Goal: Transaction & Acquisition: Purchase product/service

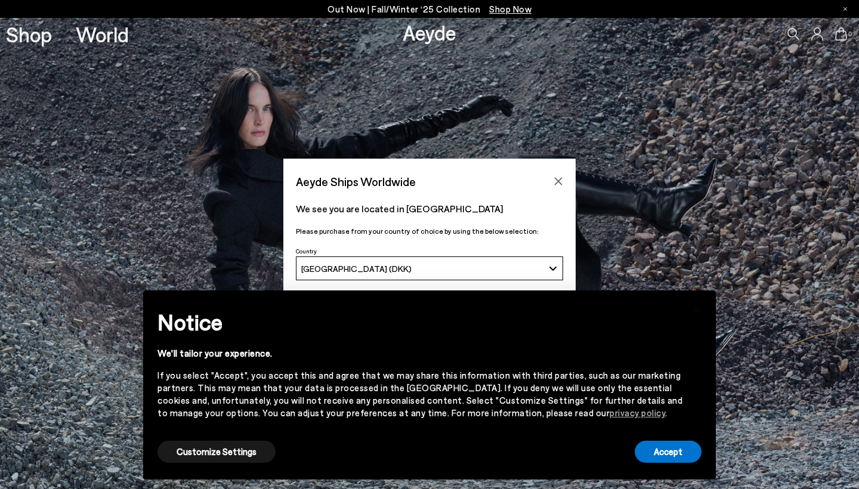
click at [546, 272] on button "[GEOGRAPHIC_DATA] (DKK)" at bounding box center [429, 268] width 267 height 24
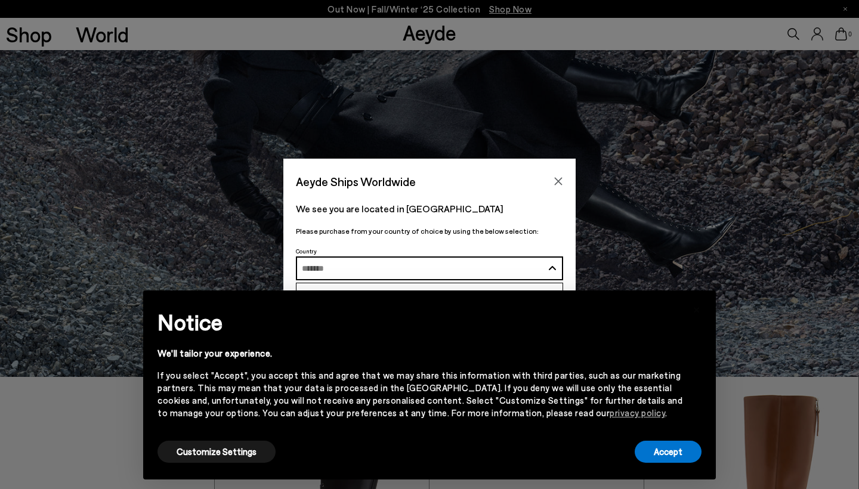
scroll to position [118, 0]
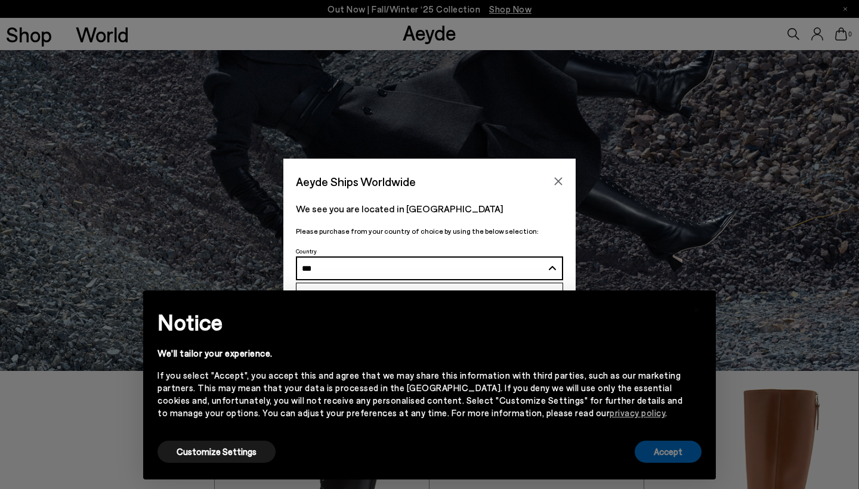
type input "***"
click at [646, 451] on button "Accept" at bounding box center [667, 452] width 67 height 22
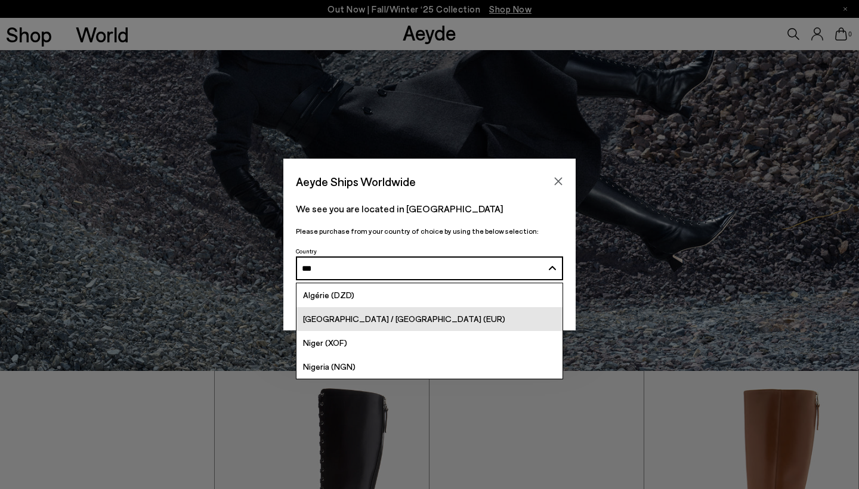
click at [359, 312] on div "[GEOGRAPHIC_DATA] / [GEOGRAPHIC_DATA] (EUR)" at bounding box center [404, 319] width 202 height 14
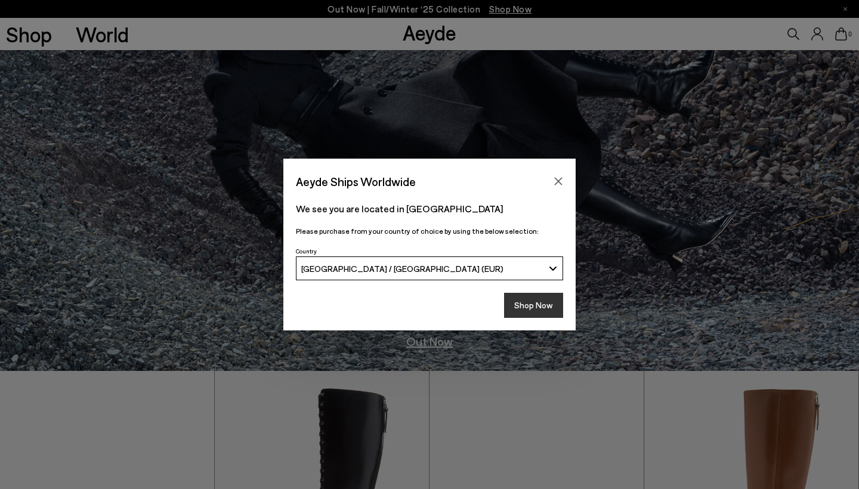
click at [536, 311] on button "Shop Now" at bounding box center [533, 305] width 59 height 25
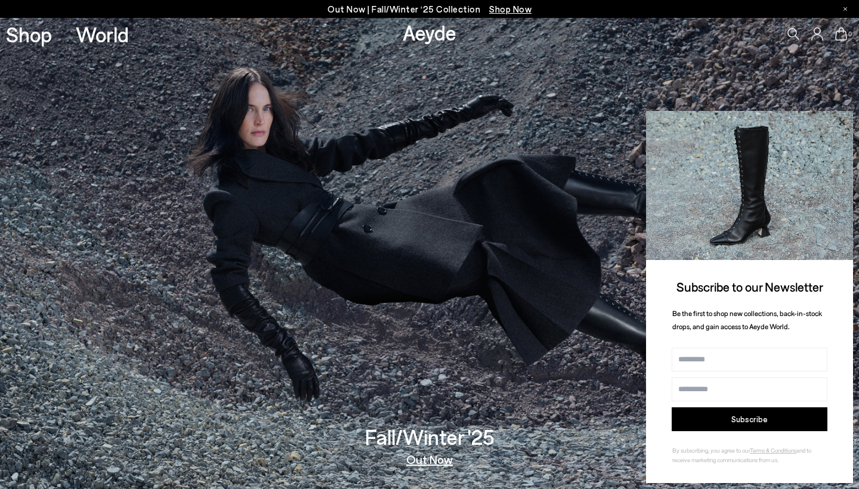
click at [841, 119] on icon at bounding box center [842, 122] width 16 height 16
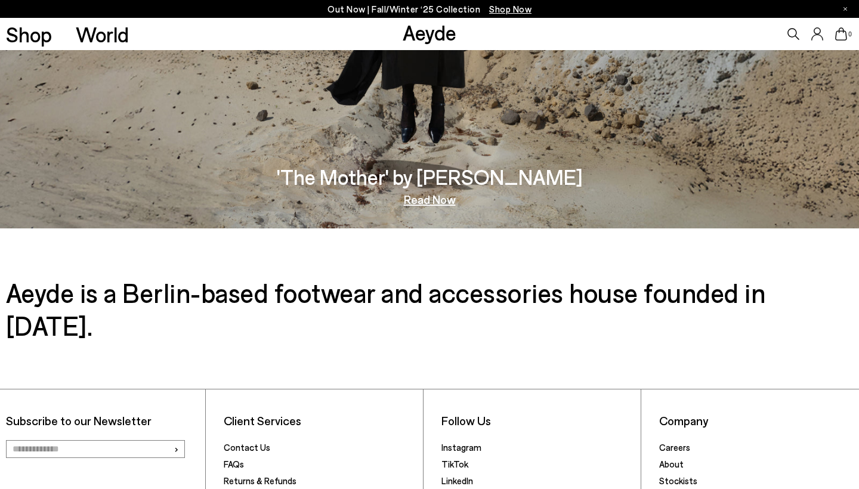
scroll to position [1954, 0]
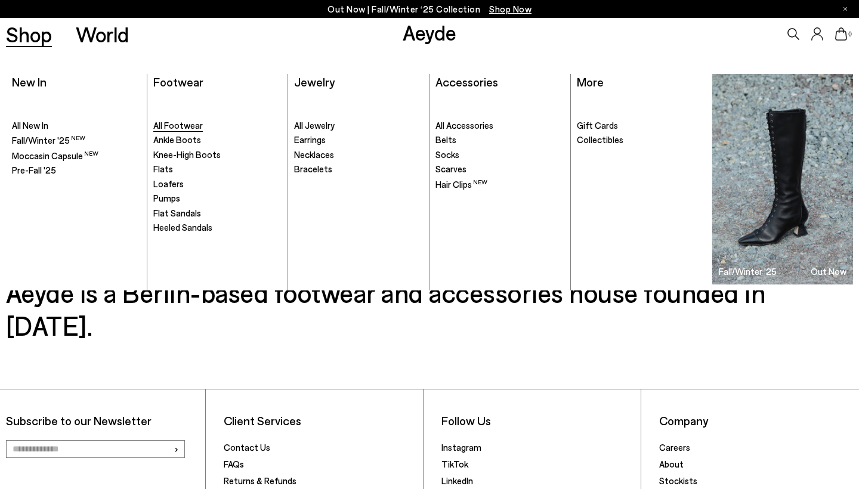
click at [188, 120] on span "All Footwear" at bounding box center [177, 125] width 49 height 11
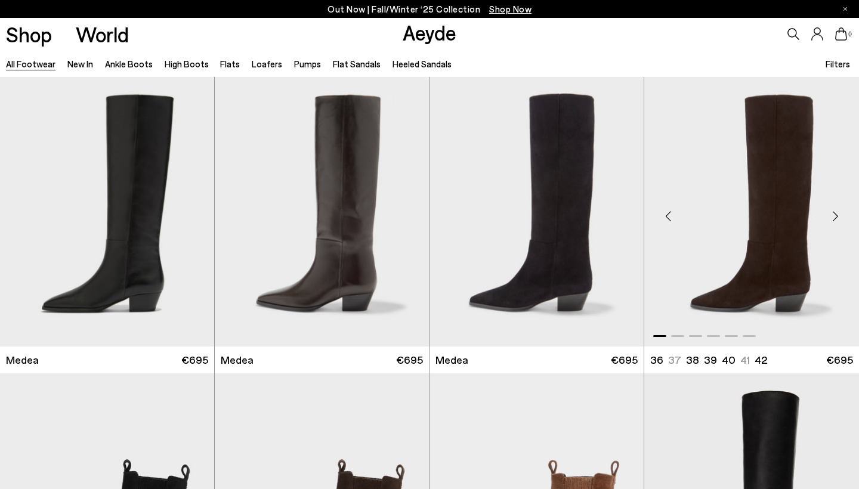
click at [834, 218] on div "Next slide" at bounding box center [835, 217] width 36 height 36
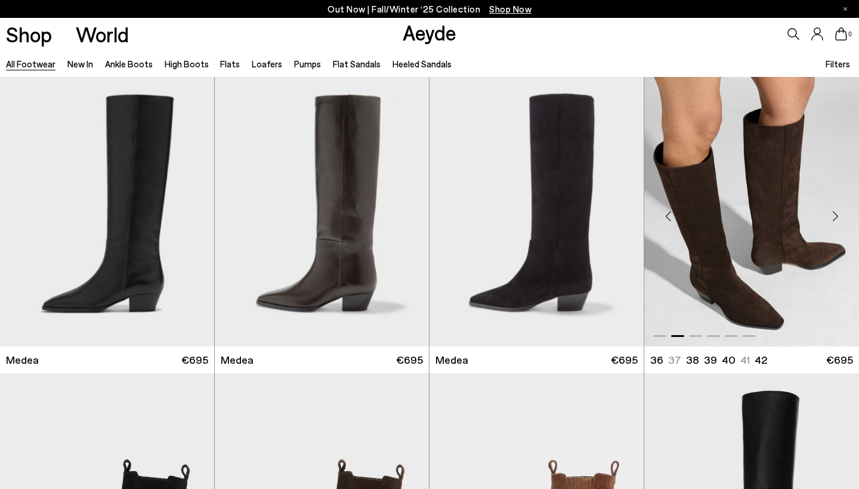
click at [834, 218] on div "Next slide" at bounding box center [835, 217] width 36 height 36
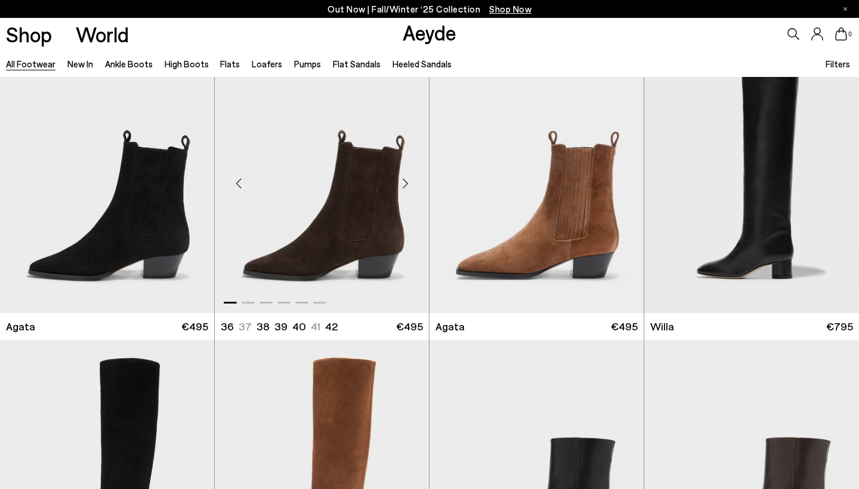
scroll to position [331, 0]
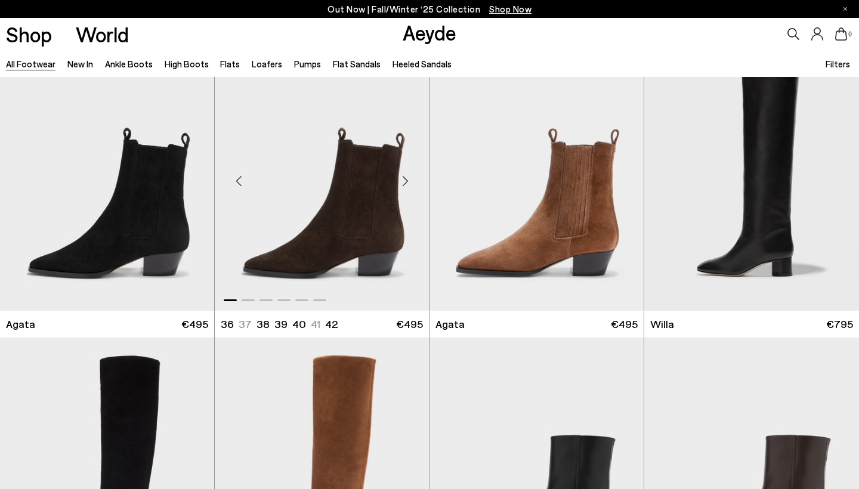
click at [405, 175] on div "Next slide" at bounding box center [405, 181] width 36 height 36
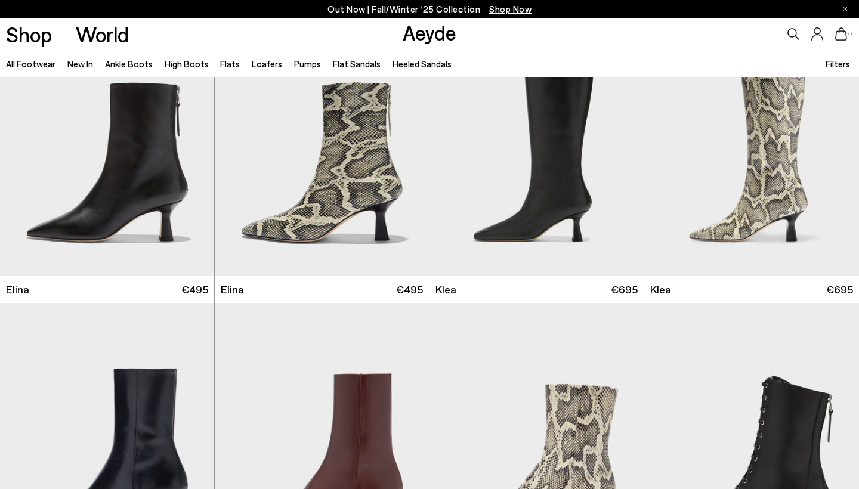
scroll to position [1255, 0]
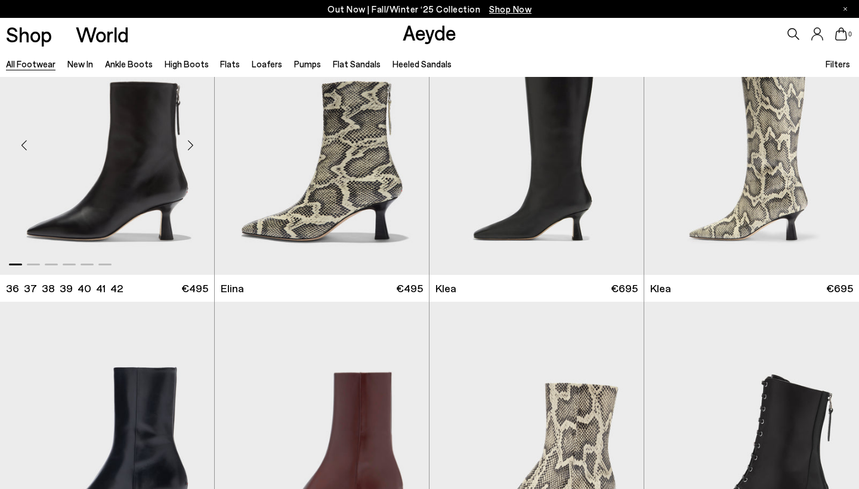
click at [191, 137] on div "Next slide" at bounding box center [190, 146] width 36 height 36
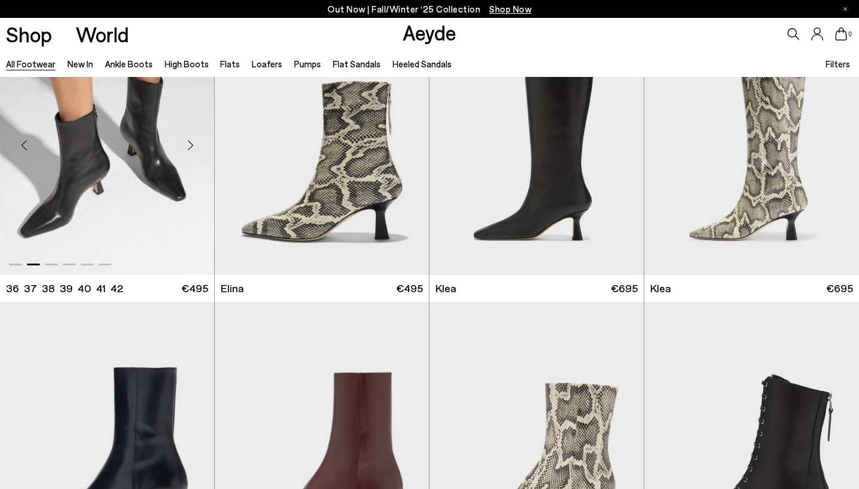
click at [193, 137] on div "Next slide" at bounding box center [190, 146] width 36 height 36
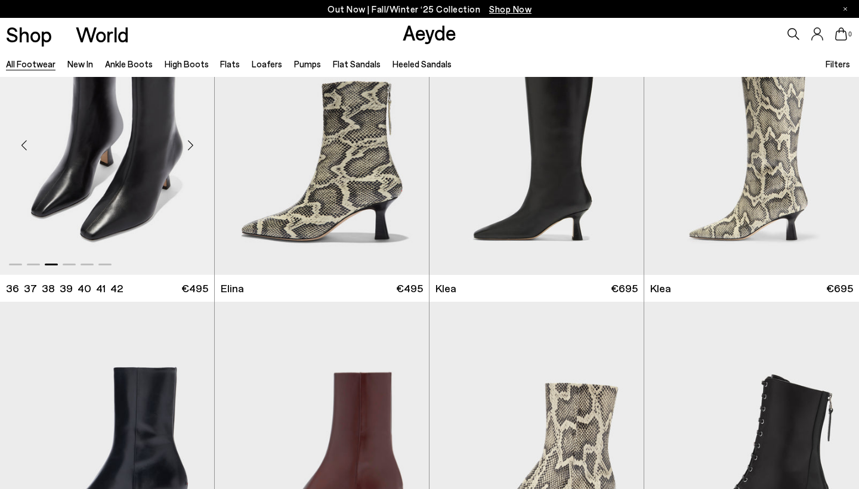
click at [193, 137] on div "Next slide" at bounding box center [190, 146] width 36 height 36
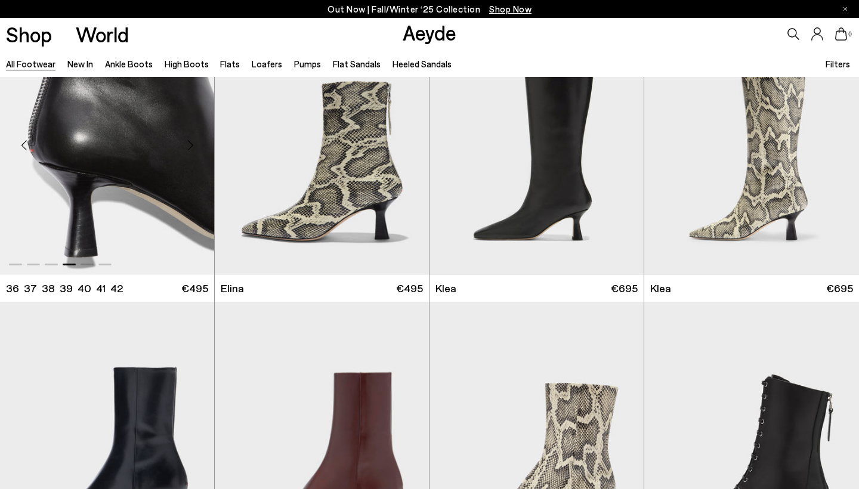
click at [193, 144] on div "Next slide" at bounding box center [190, 146] width 36 height 36
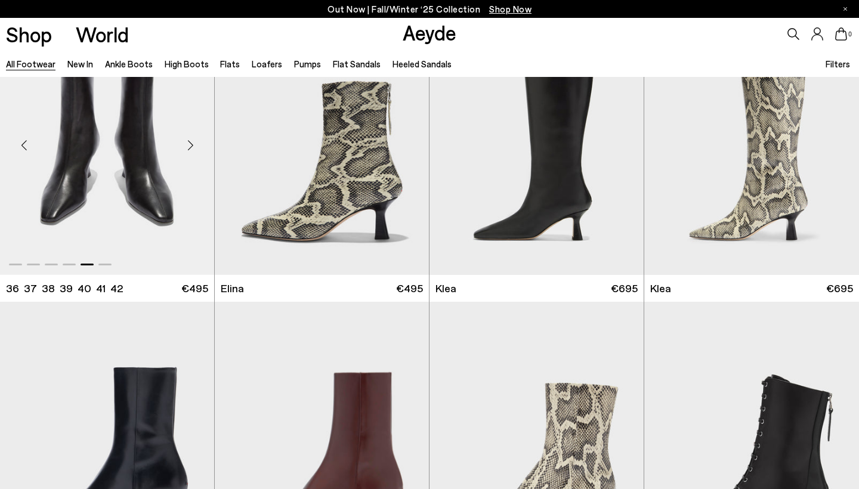
click at [193, 144] on div "Next slide" at bounding box center [190, 146] width 36 height 36
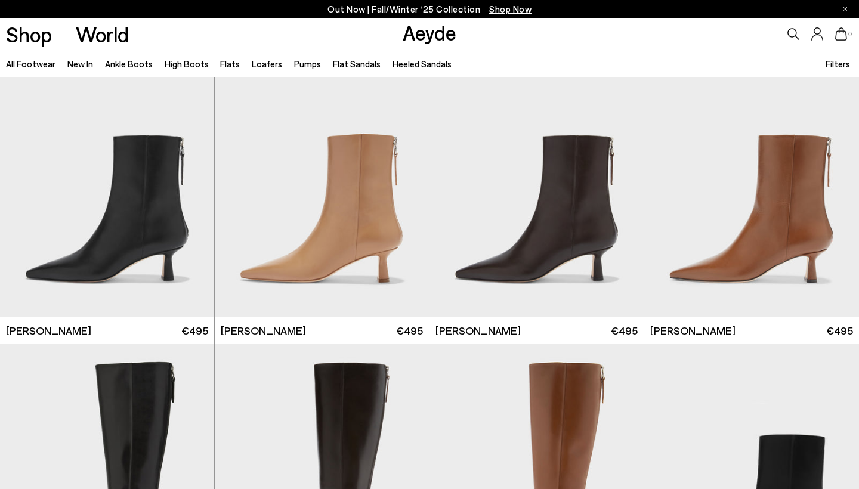
scroll to position [2102, 0]
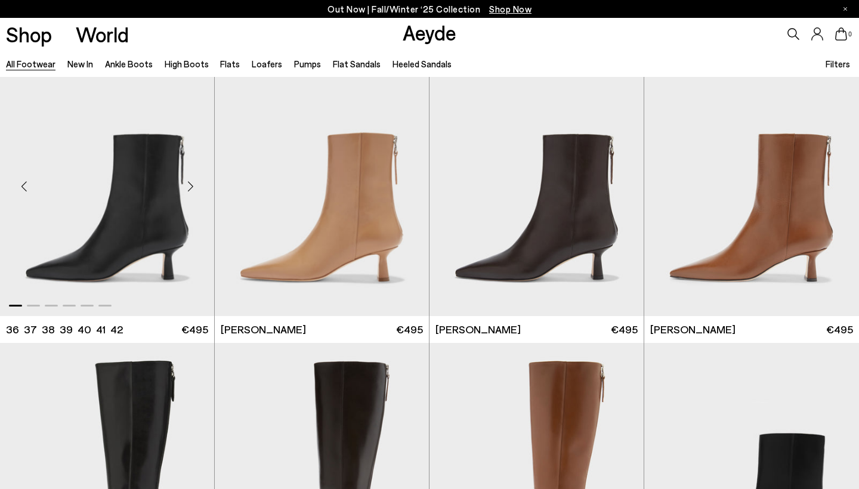
click at [192, 183] on div "Next slide" at bounding box center [190, 187] width 36 height 36
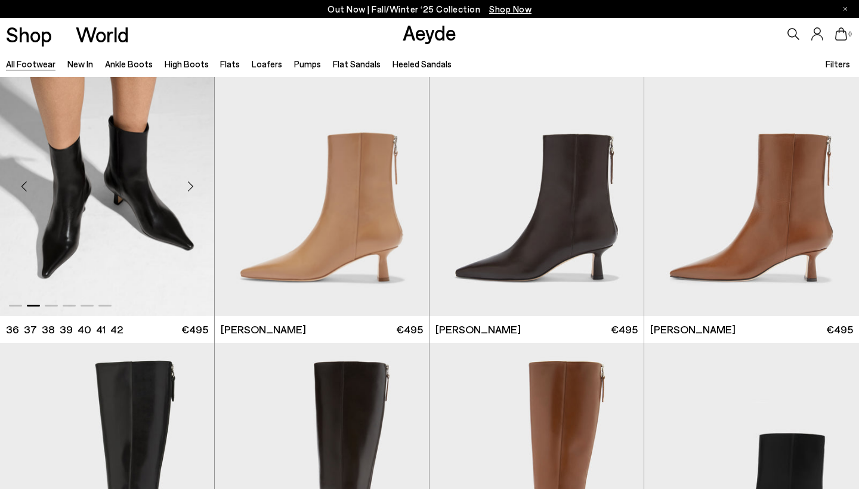
click at [192, 183] on div "Next slide" at bounding box center [190, 187] width 36 height 36
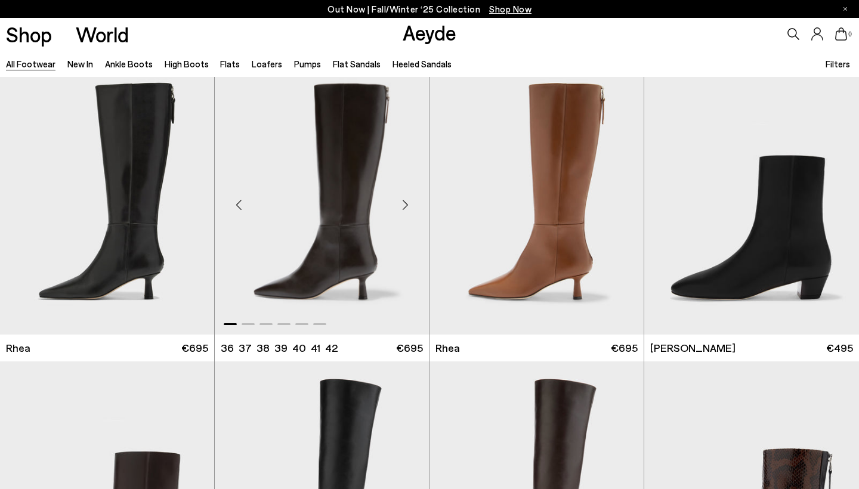
scroll to position [2349, 0]
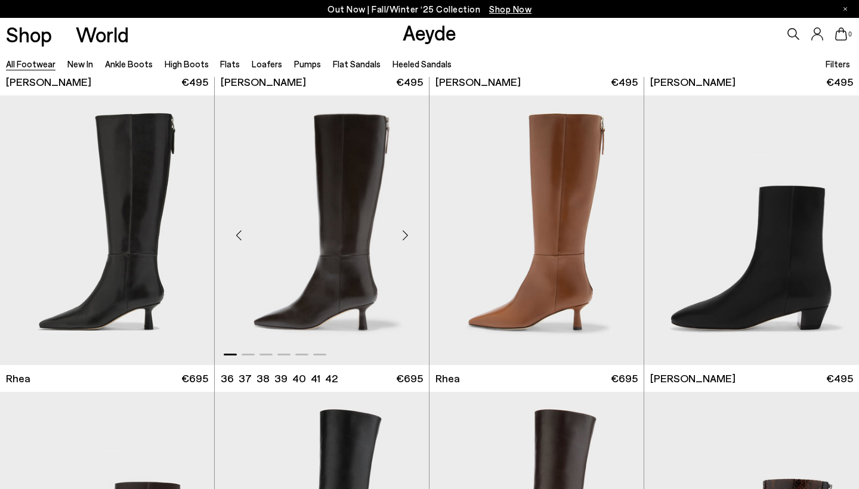
click at [401, 230] on div "Next slide" at bounding box center [405, 235] width 36 height 36
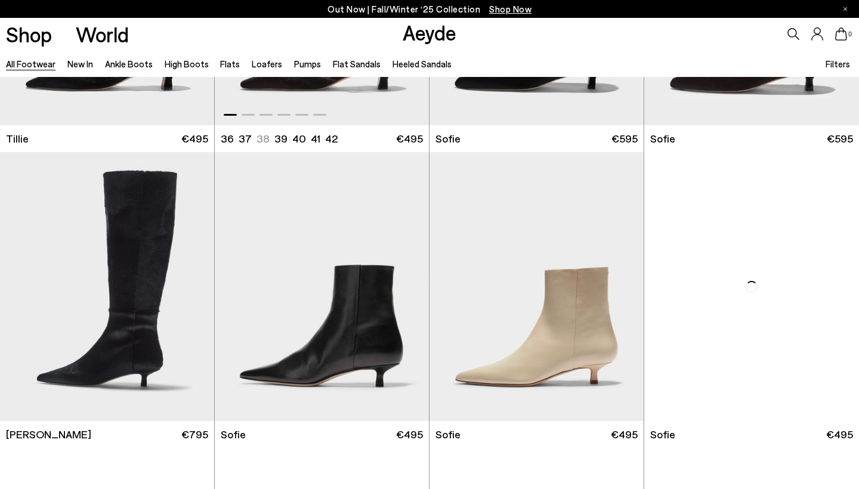
scroll to position [3481, 0]
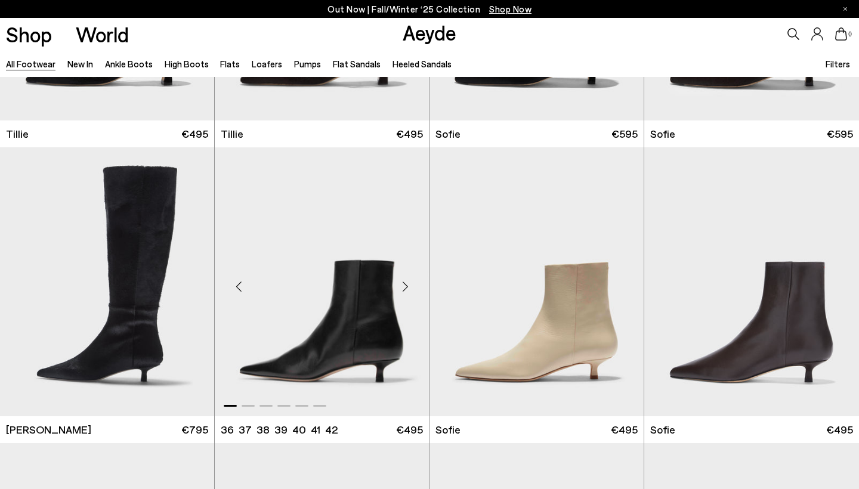
click at [406, 282] on div "Next slide" at bounding box center [405, 287] width 36 height 36
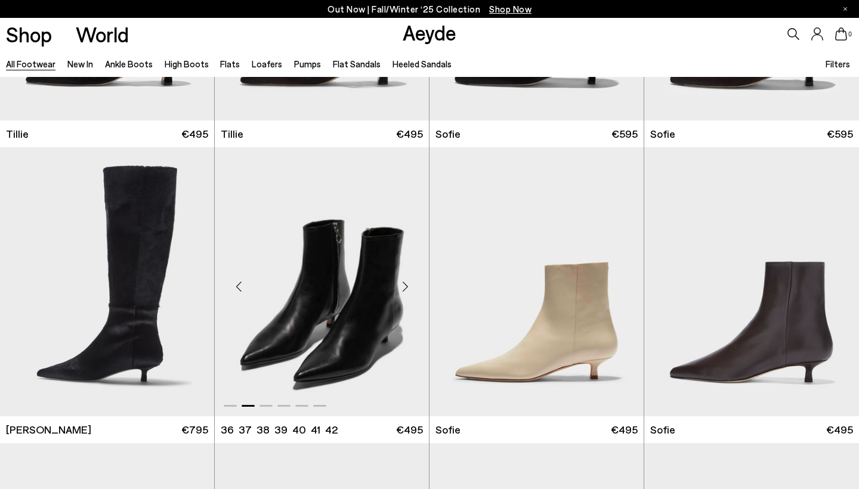
click at [406, 282] on div "Next slide" at bounding box center [405, 287] width 36 height 36
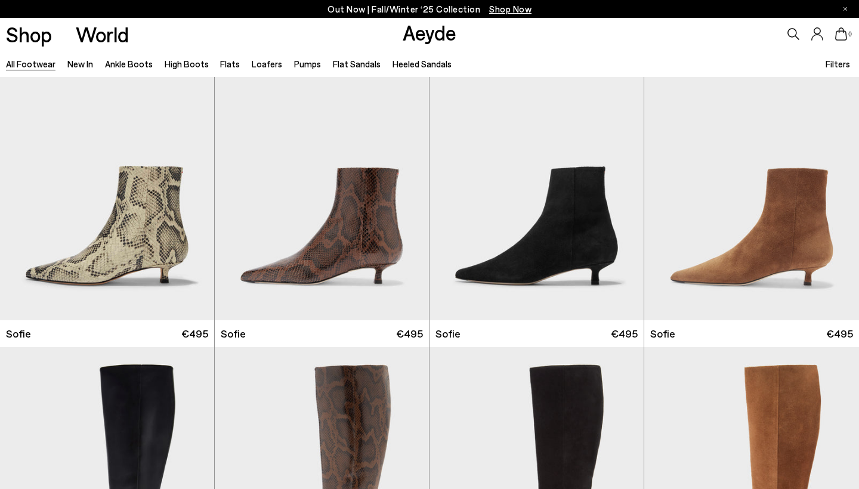
scroll to position [3874, 0]
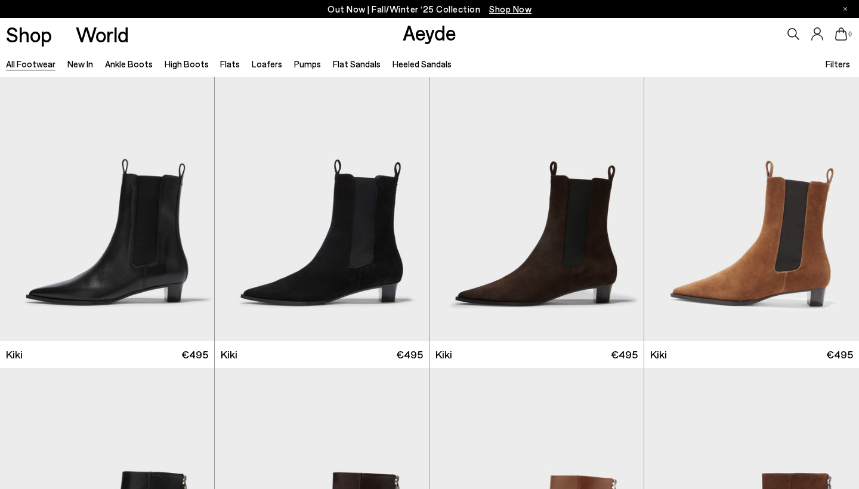
scroll to position [4446, 0]
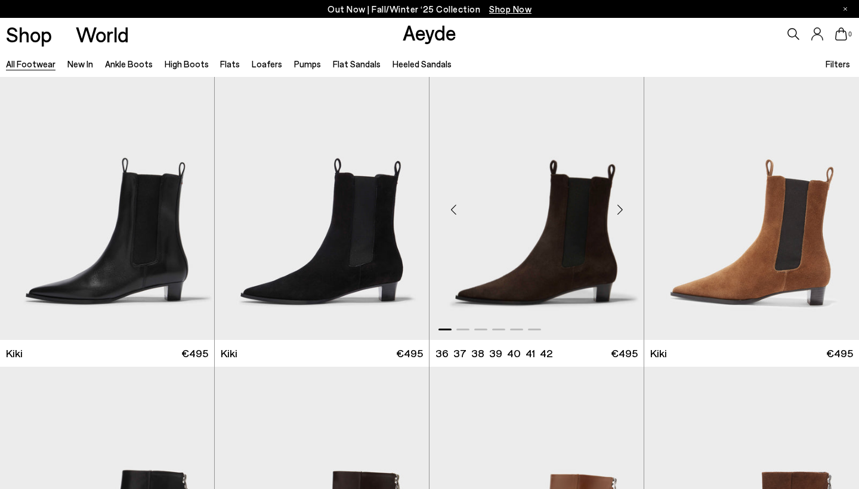
click at [619, 205] on div "Next slide" at bounding box center [620, 210] width 36 height 36
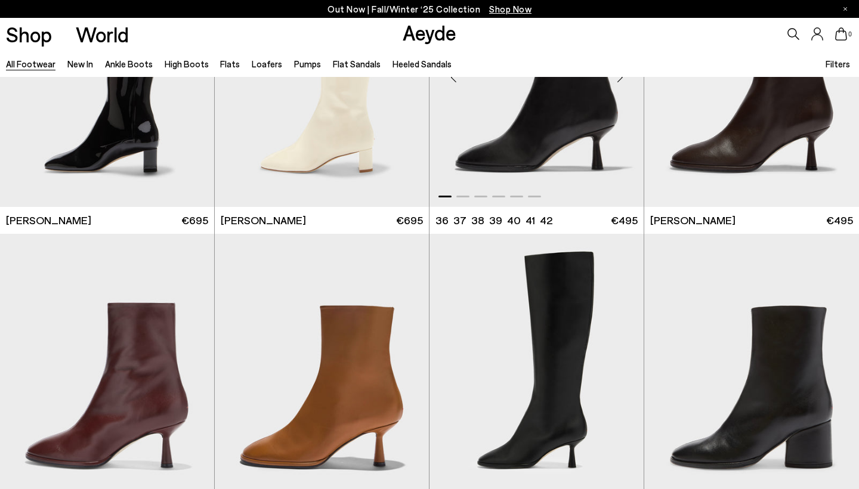
scroll to position [5615, 0]
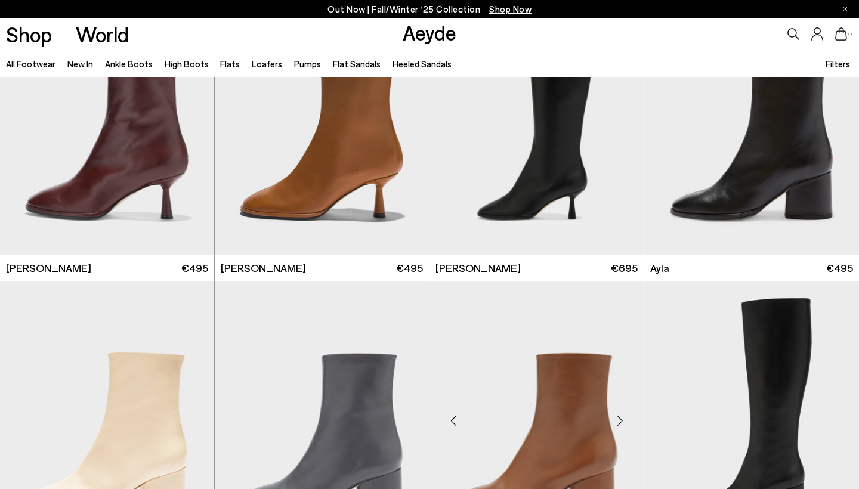
scroll to position [6006, 0]
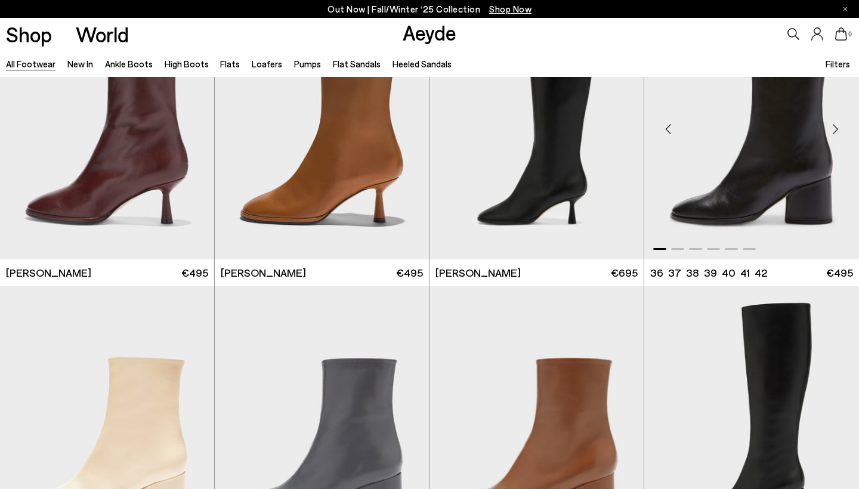
click at [832, 125] on div "Next slide" at bounding box center [835, 129] width 36 height 36
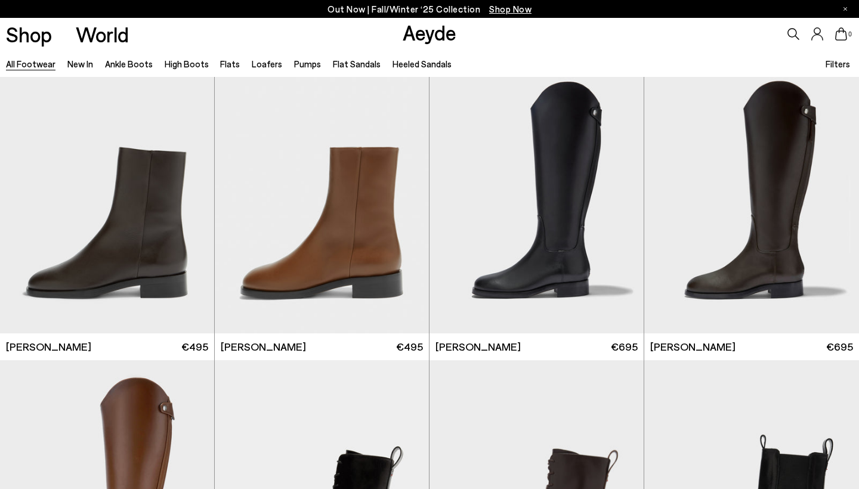
scroll to position [6820, 0]
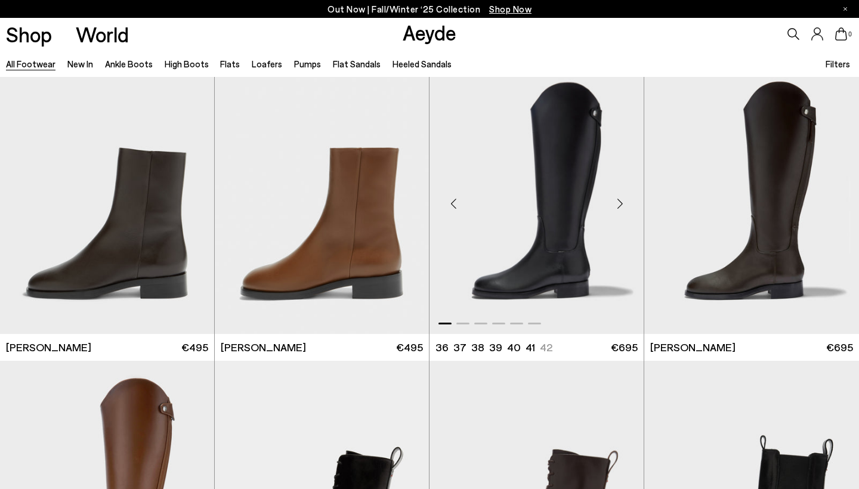
click at [618, 196] on div "Next slide" at bounding box center [620, 204] width 36 height 36
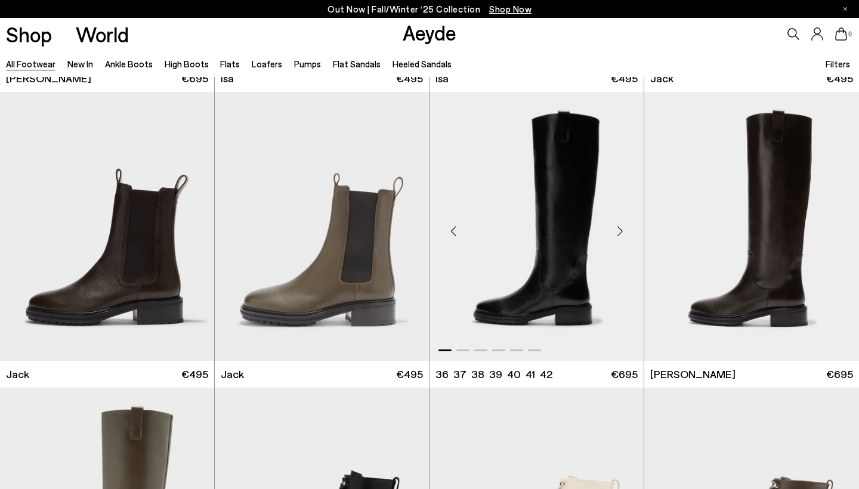
scroll to position [7384, 0]
click at [618, 215] on div "Next slide" at bounding box center [620, 232] width 36 height 36
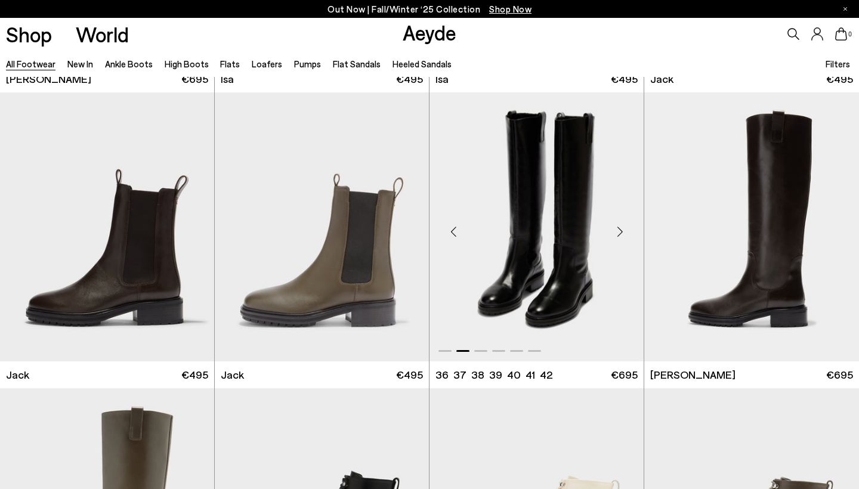
click at [618, 215] on div "Next slide" at bounding box center [620, 232] width 36 height 36
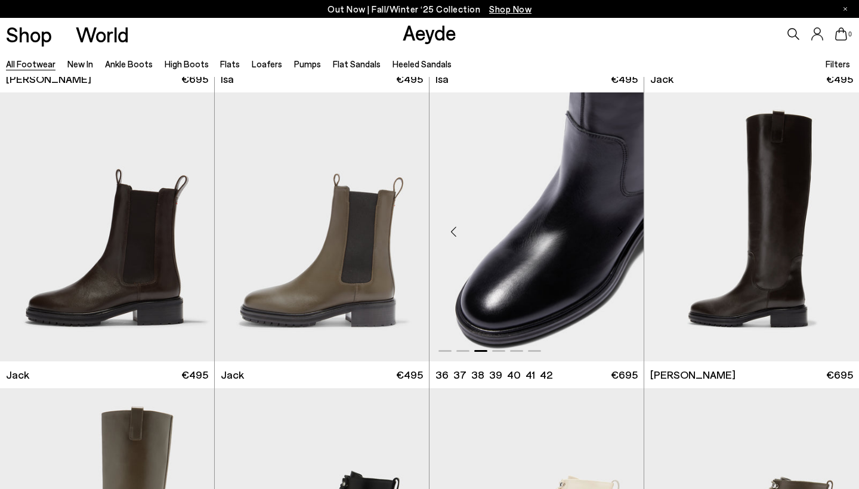
click at [618, 215] on div "Next slide" at bounding box center [620, 232] width 36 height 36
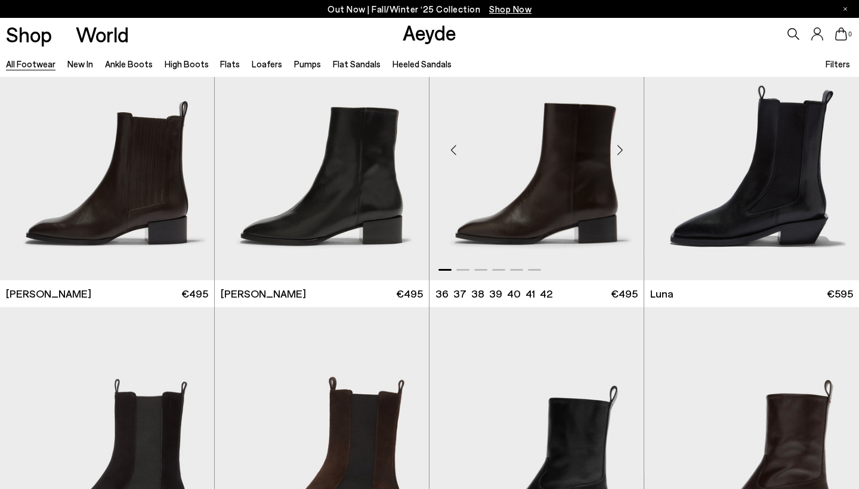
scroll to position [8352, 0]
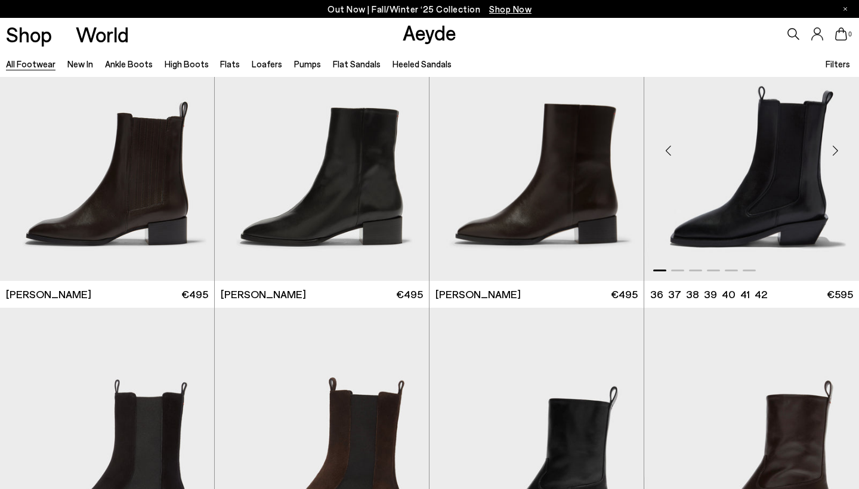
click at [668, 142] on div "Previous slide" at bounding box center [668, 151] width 36 height 36
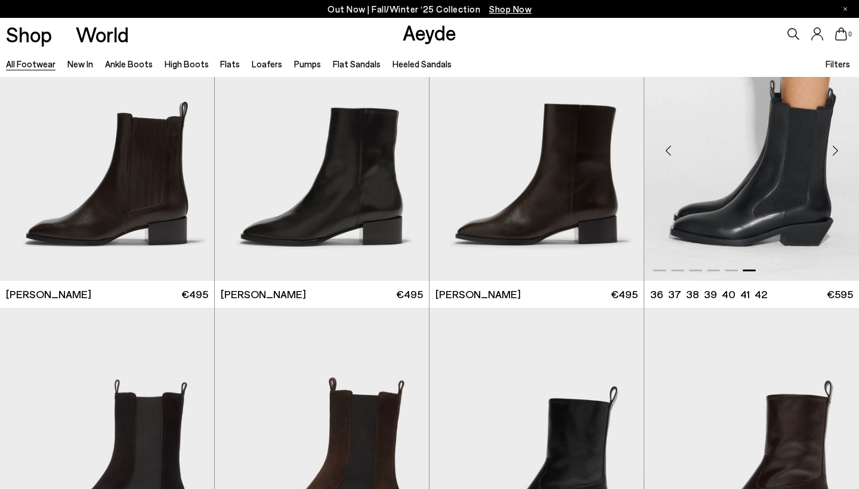
click at [668, 142] on div "Previous slide" at bounding box center [668, 151] width 36 height 36
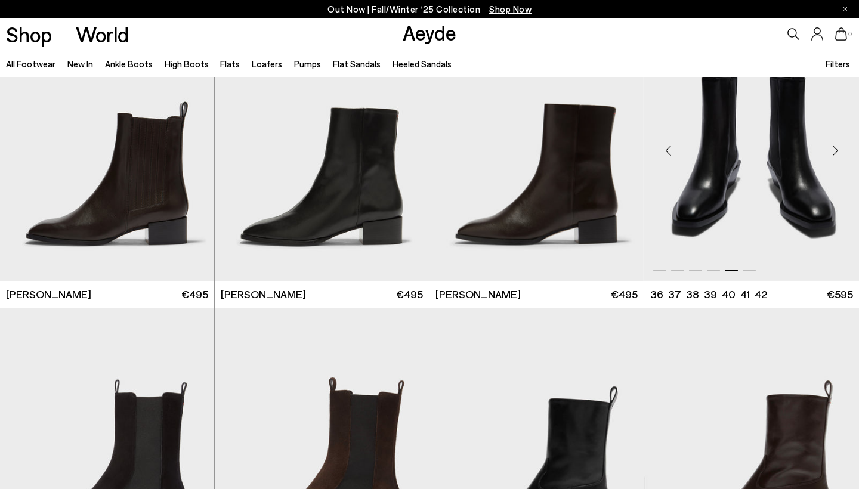
click at [668, 142] on div "Previous slide" at bounding box center [668, 151] width 36 height 36
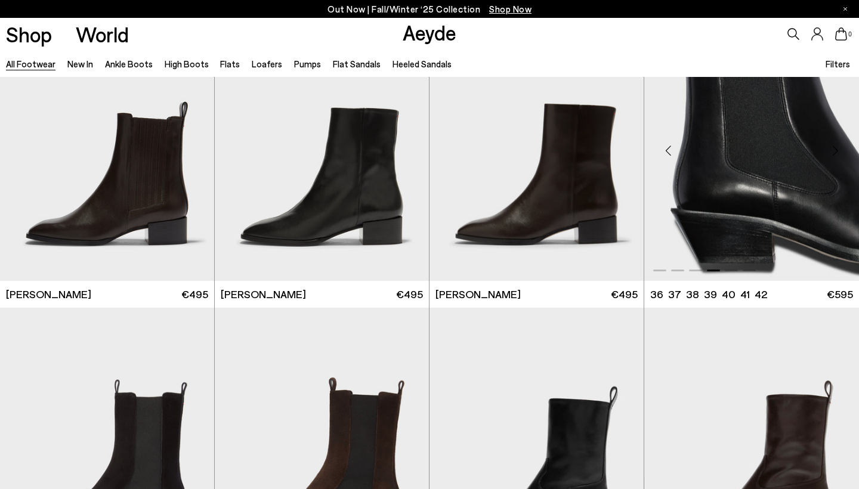
click at [668, 142] on div "Previous slide" at bounding box center [668, 151] width 36 height 36
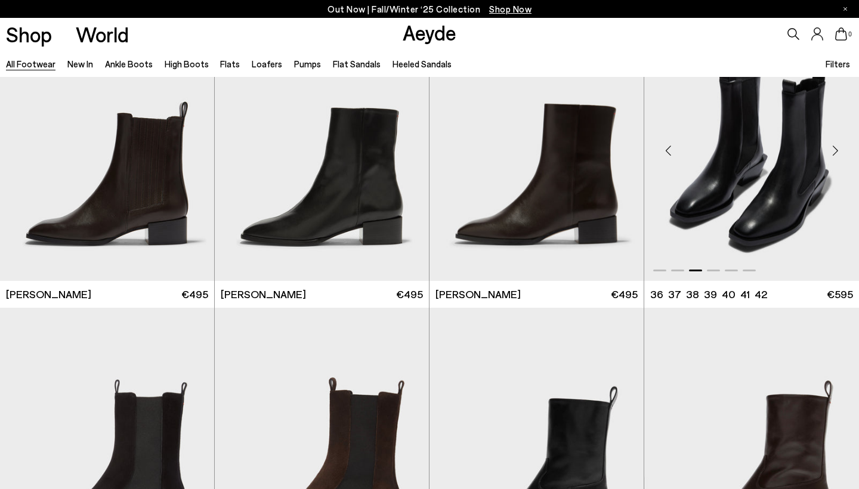
click at [668, 142] on div "Previous slide" at bounding box center [668, 151] width 36 height 36
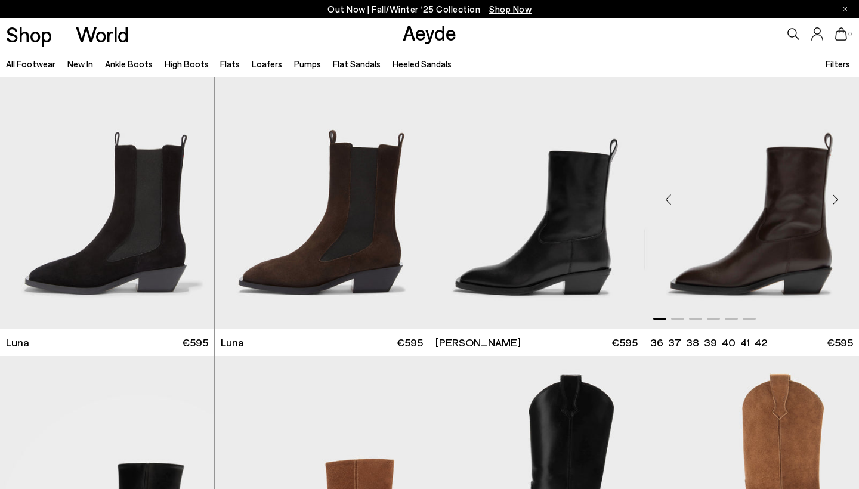
scroll to position [8600, 0]
click at [406, 193] on div "Next slide" at bounding box center [405, 199] width 36 height 36
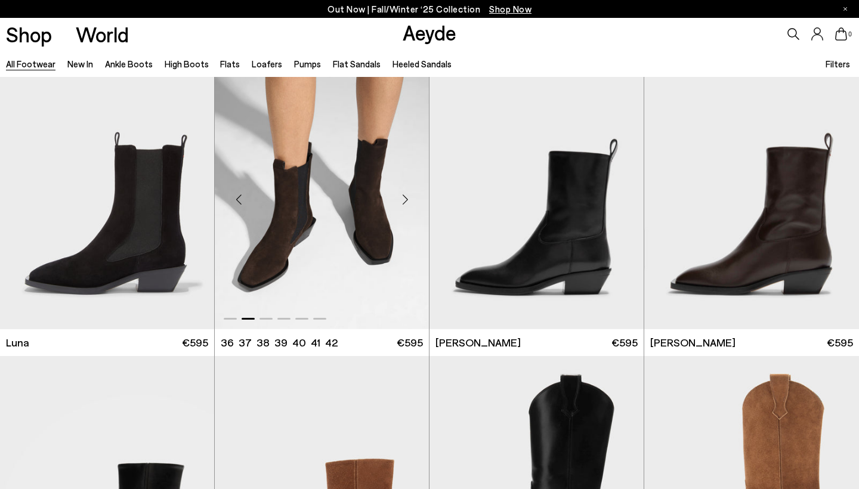
click at [406, 193] on div "Next slide" at bounding box center [405, 199] width 36 height 36
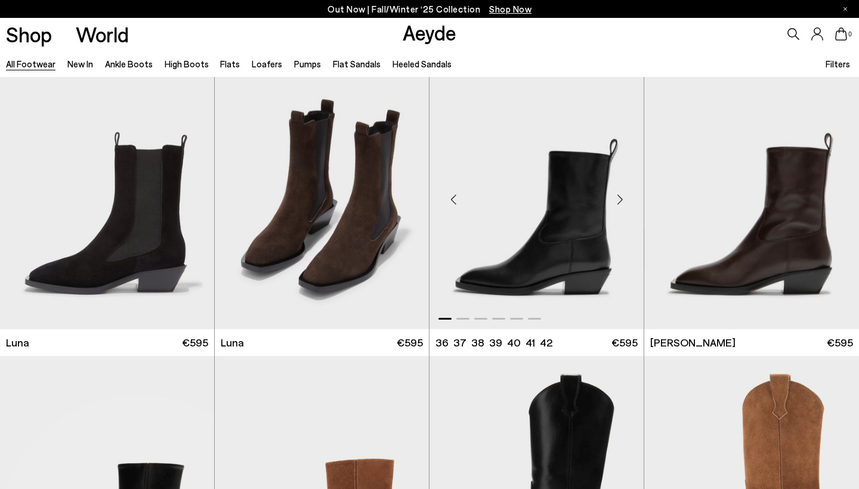
click at [616, 191] on div "Next slide" at bounding box center [620, 199] width 36 height 36
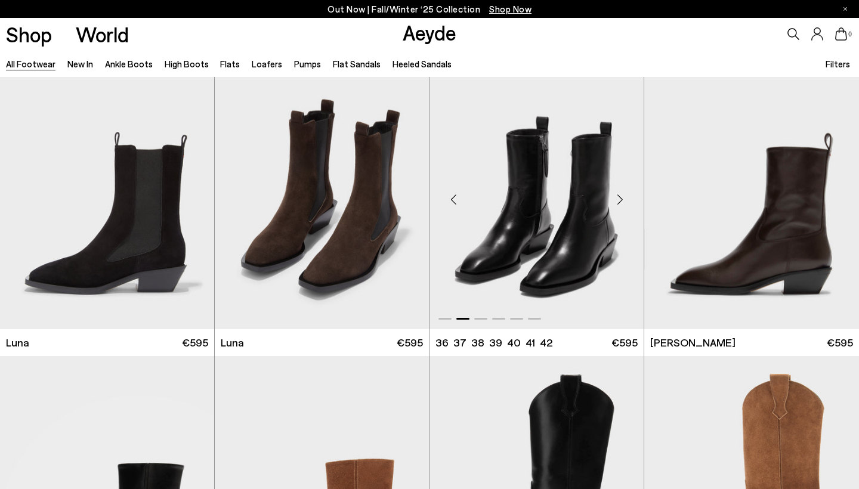
click at [616, 191] on div "Next slide" at bounding box center [620, 199] width 36 height 36
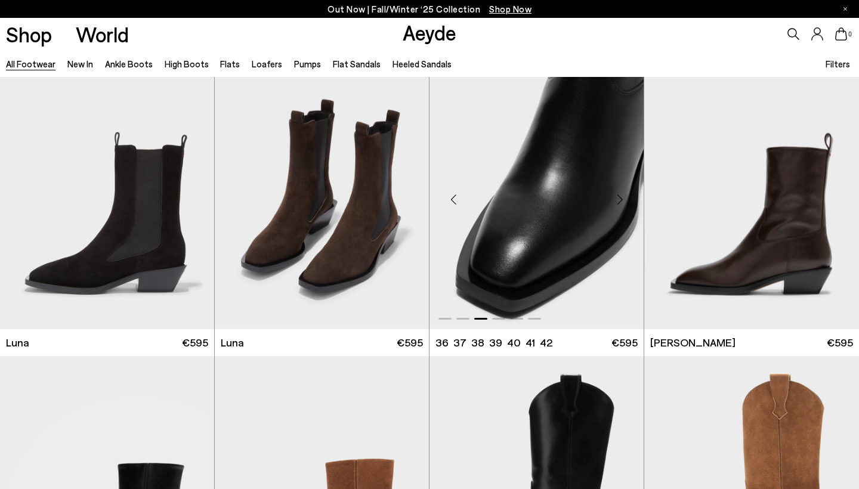
click at [616, 191] on div "Next slide" at bounding box center [620, 199] width 36 height 36
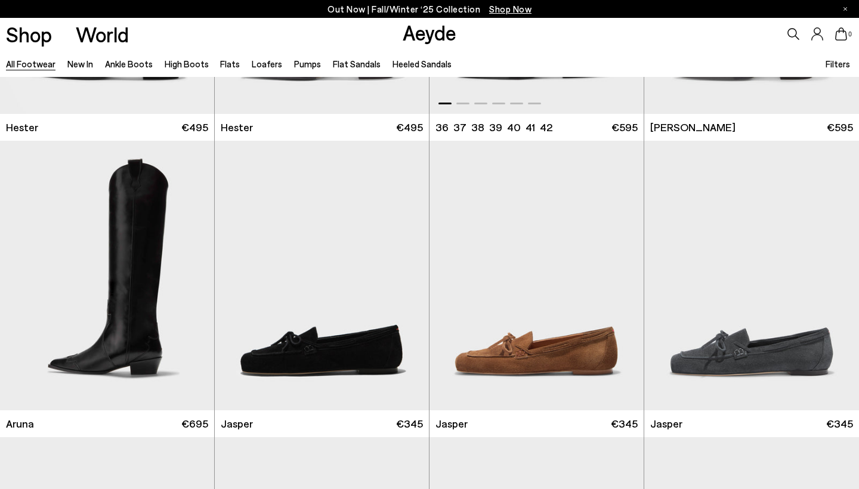
scroll to position [9115, 0]
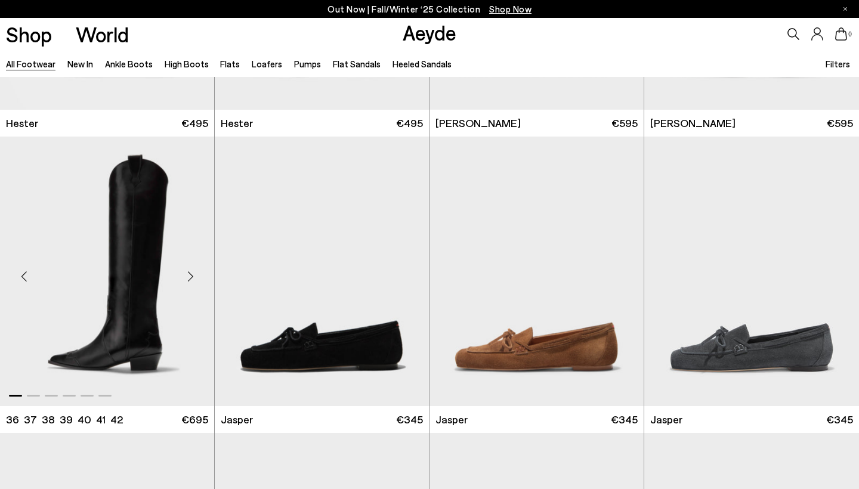
click at [187, 268] on div "Next slide" at bounding box center [190, 276] width 36 height 36
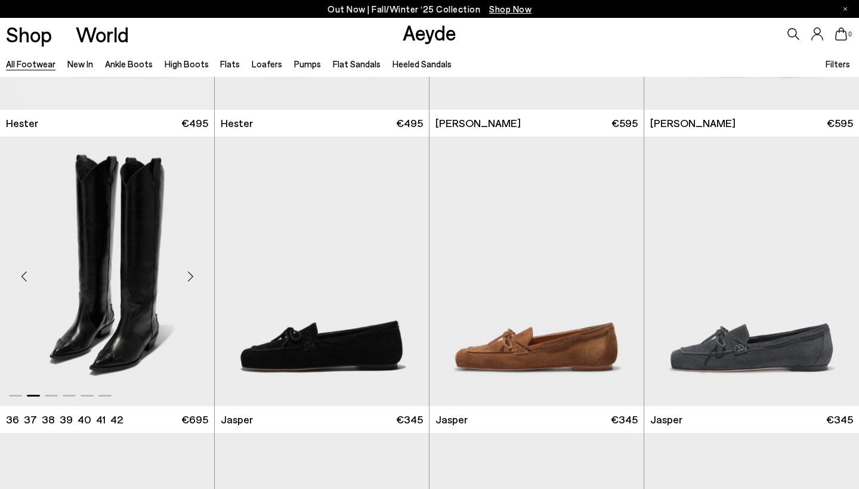
click at [187, 268] on div "Next slide" at bounding box center [190, 276] width 36 height 36
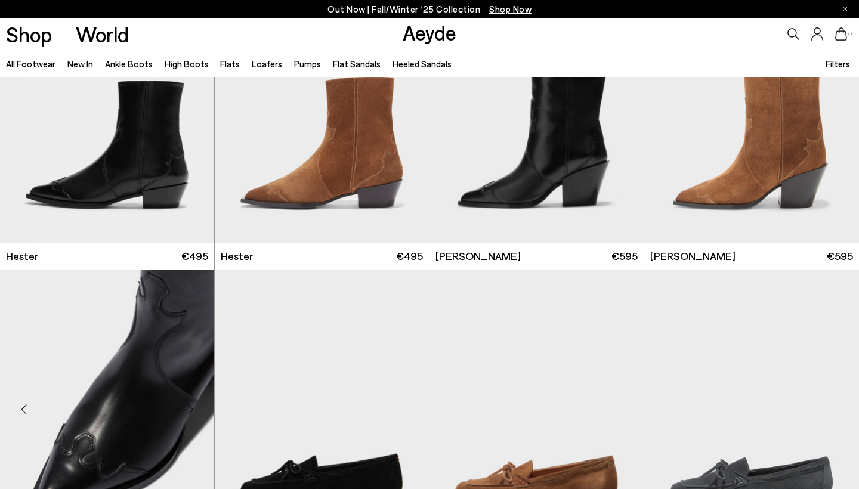
scroll to position [8927, 0]
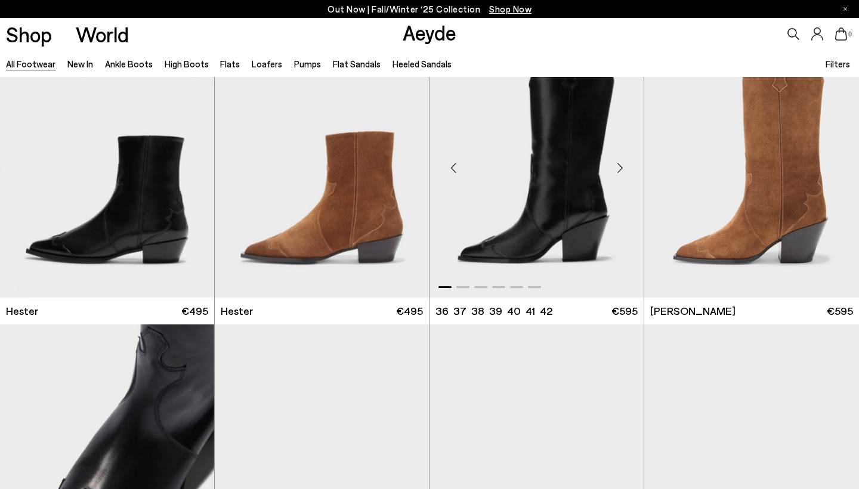
click at [618, 163] on div "Next slide" at bounding box center [620, 168] width 36 height 36
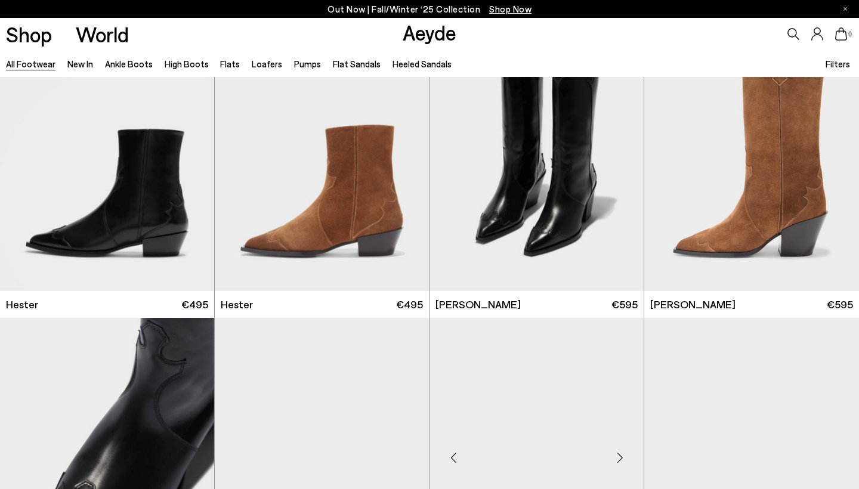
scroll to position [8922, 0]
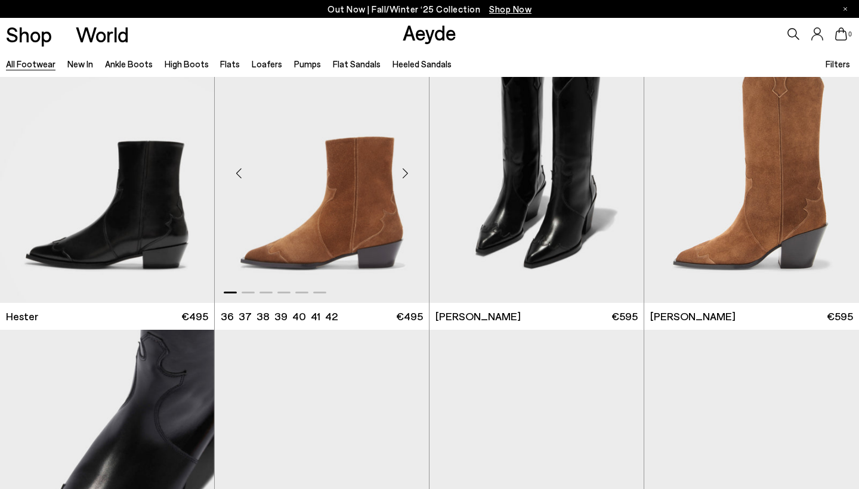
click at [408, 166] on div "Next slide" at bounding box center [405, 174] width 36 height 36
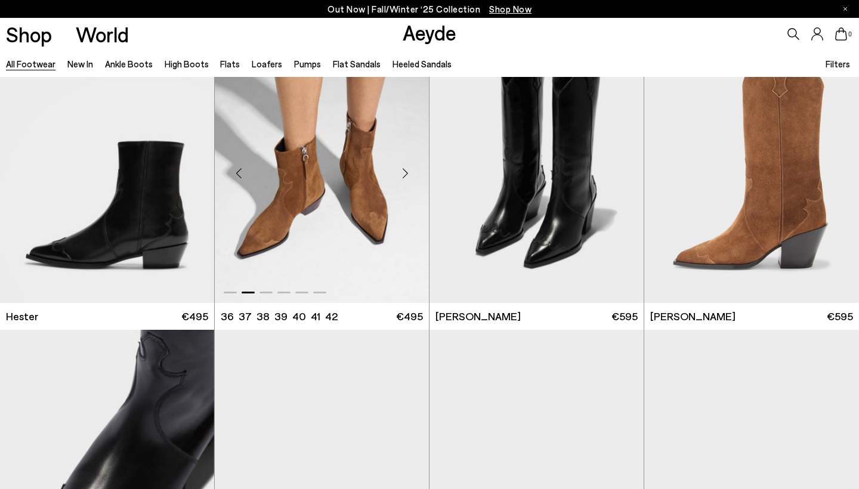
click at [408, 166] on div "Next slide" at bounding box center [405, 174] width 36 height 36
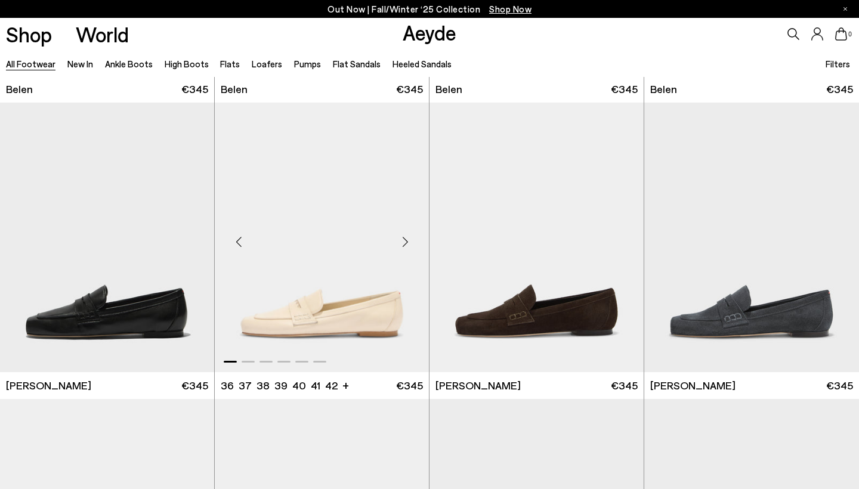
scroll to position [9744, 0]
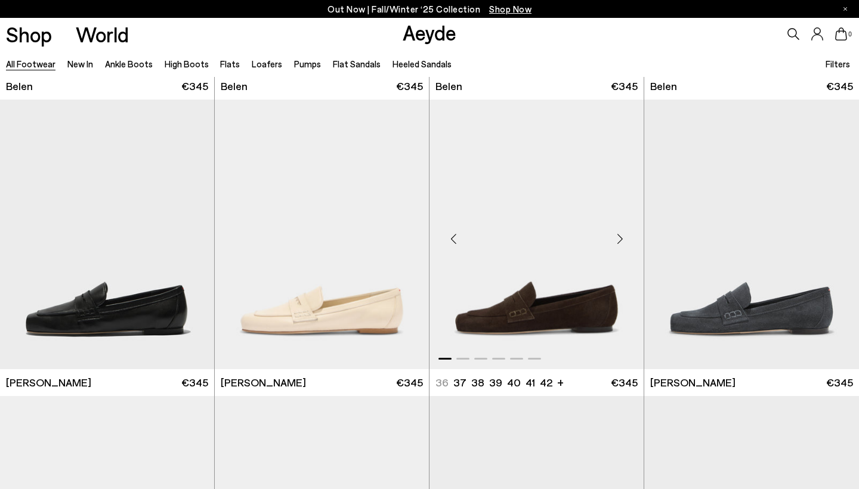
click at [620, 231] on div "Next slide" at bounding box center [620, 239] width 36 height 36
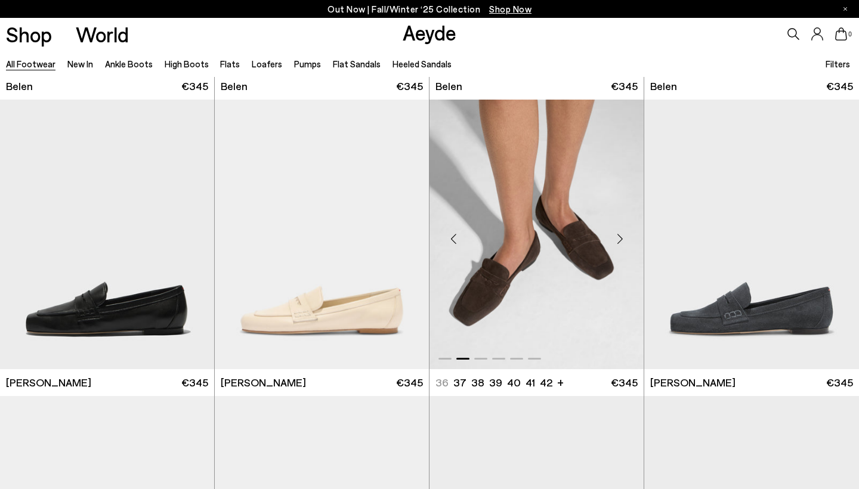
click at [620, 231] on div "Next slide" at bounding box center [620, 239] width 36 height 36
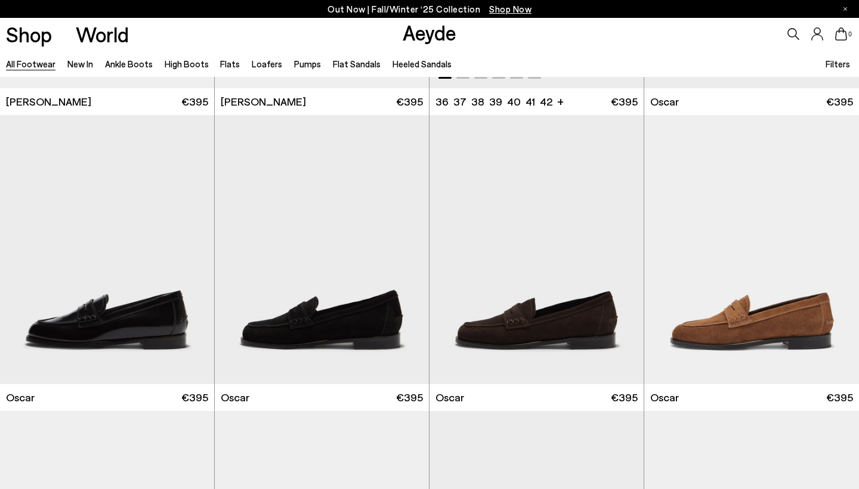
scroll to position [10322, 0]
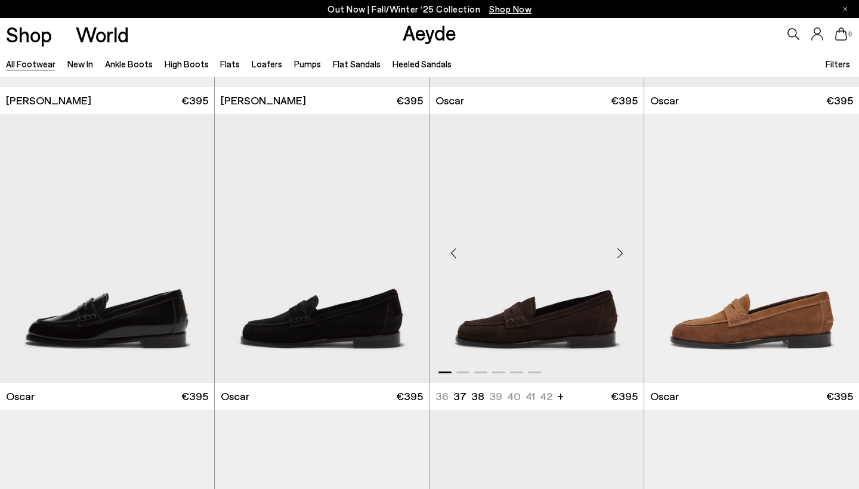
click at [619, 243] on div "Next slide" at bounding box center [620, 254] width 36 height 36
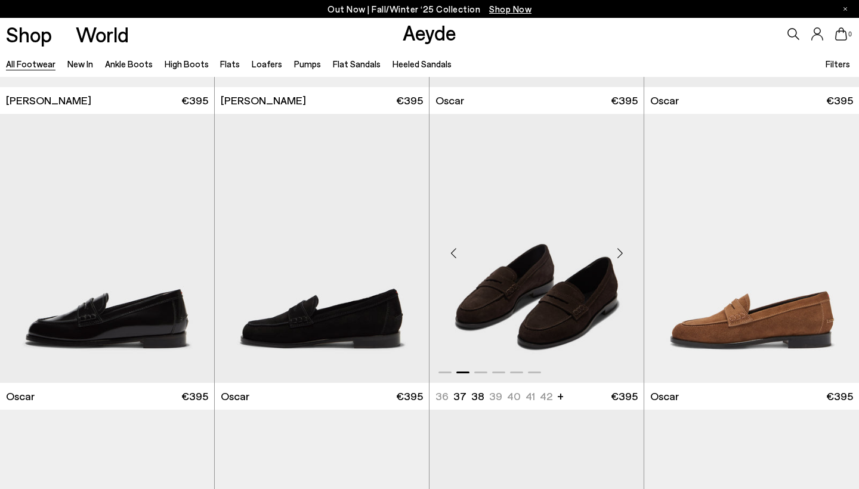
click at [619, 243] on div "Next slide" at bounding box center [620, 254] width 36 height 36
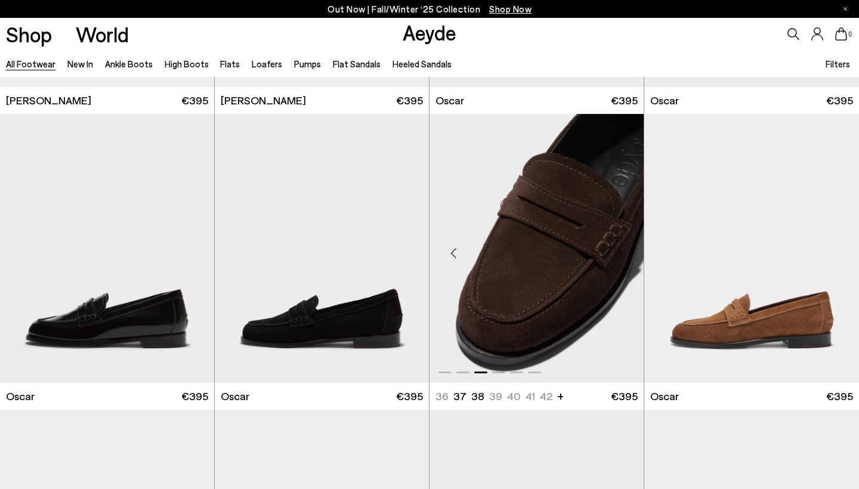
click at [619, 243] on div "Next slide" at bounding box center [620, 254] width 36 height 36
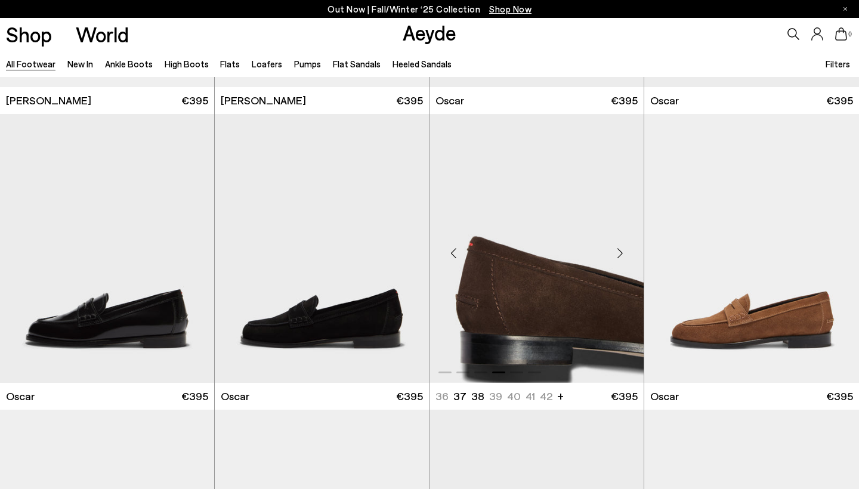
click at [619, 243] on div "Next slide" at bounding box center [620, 254] width 36 height 36
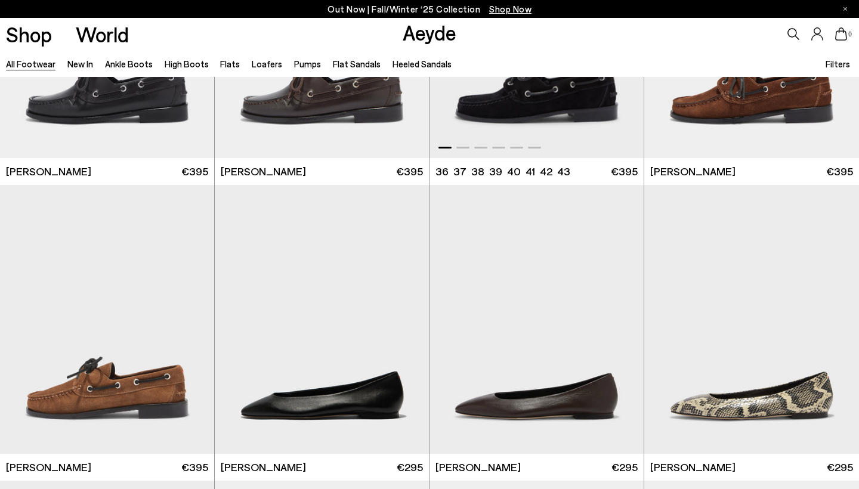
scroll to position [10865, 0]
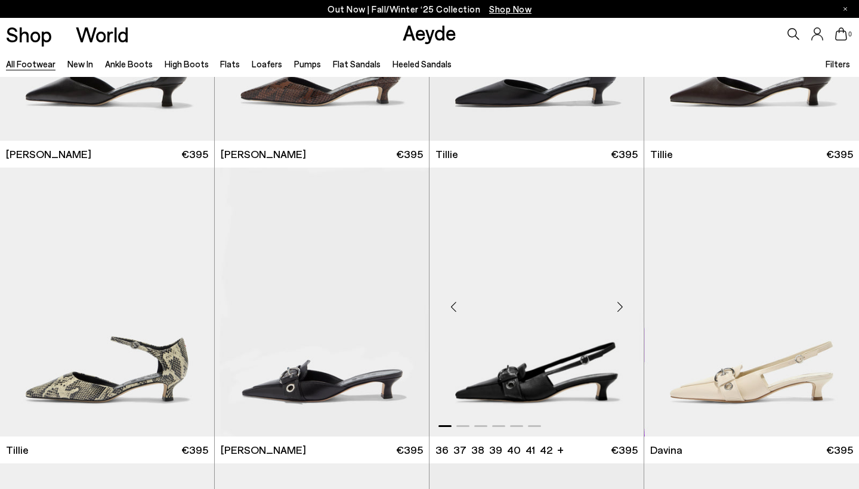
scroll to position [12665, 0]
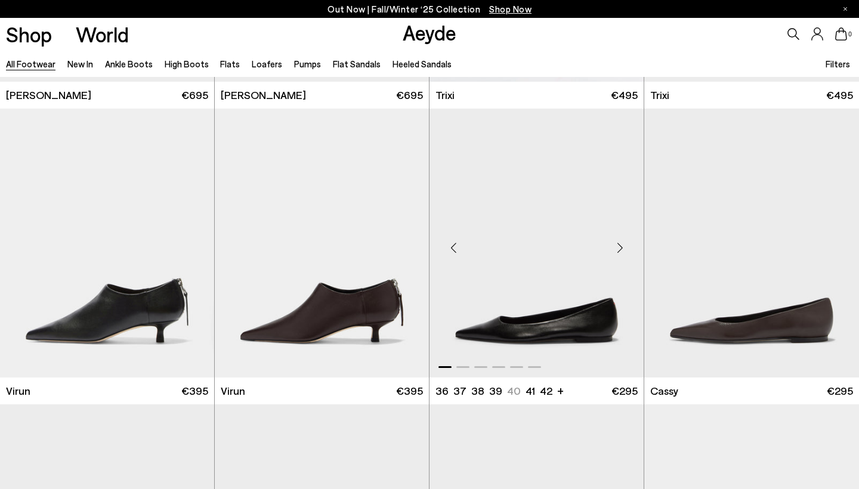
scroll to position [13879, 0]
click at [403, 233] on div "Next slide" at bounding box center [405, 248] width 36 height 36
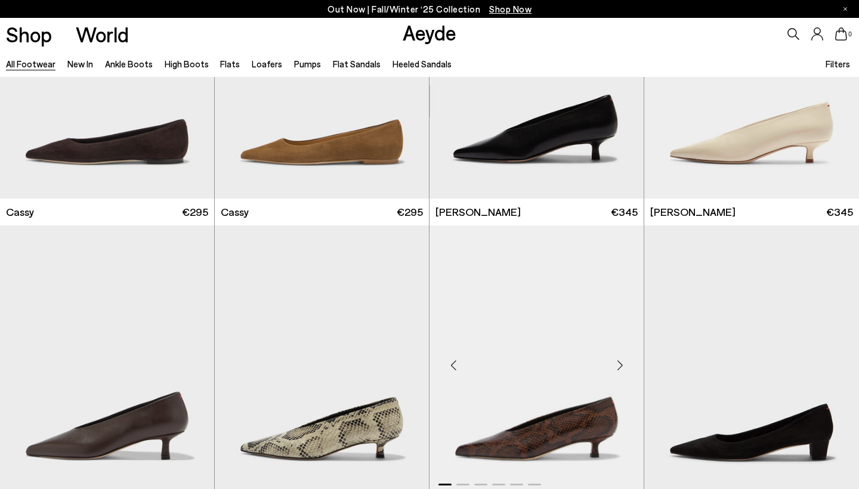
scroll to position [14580, 1]
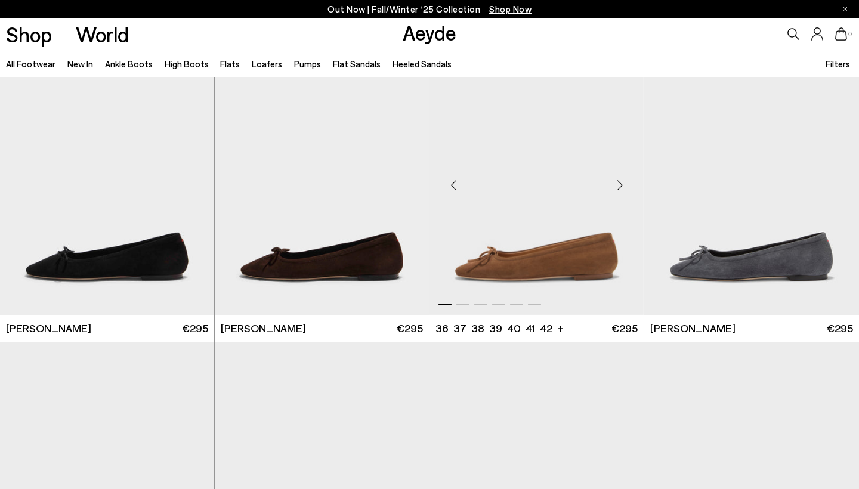
scroll to position [15719, 1]
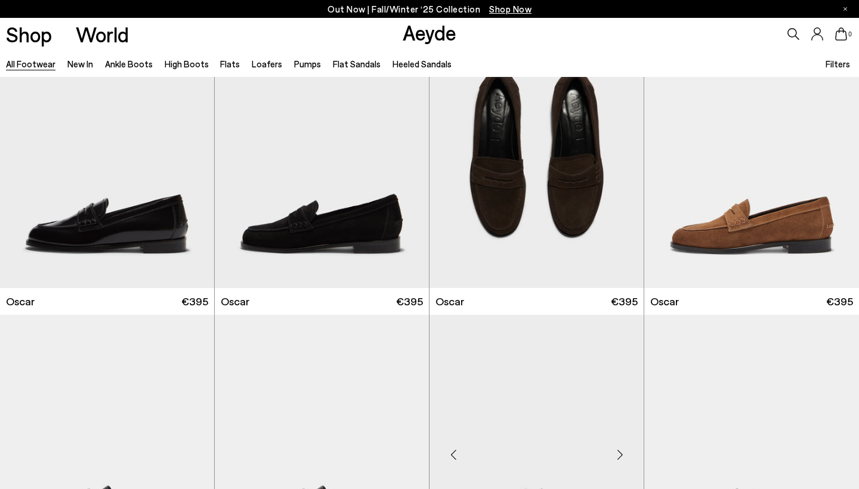
scroll to position [10334, 0]
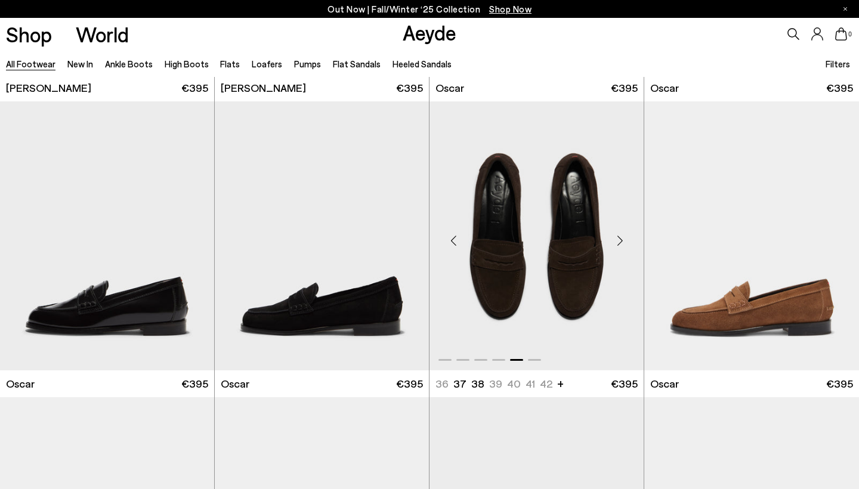
click at [535, 243] on img "5 / 6" at bounding box center [536, 235] width 214 height 269
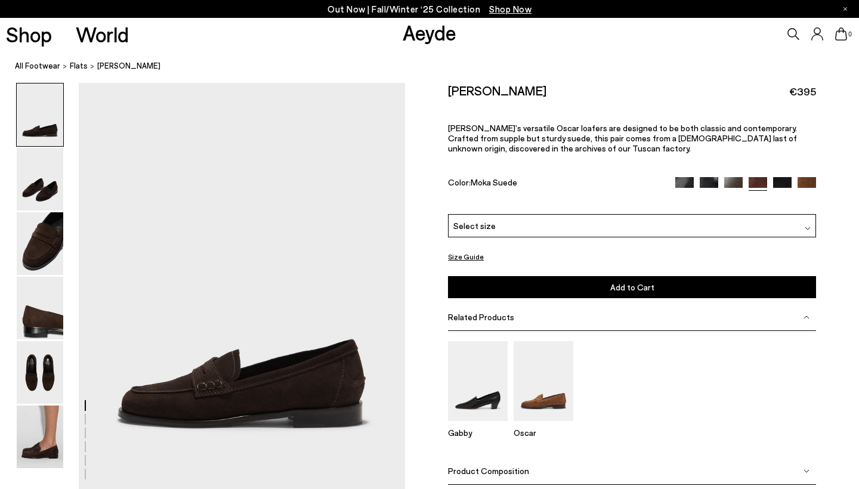
click at [561, 226] on div "Select size" at bounding box center [632, 225] width 368 height 23
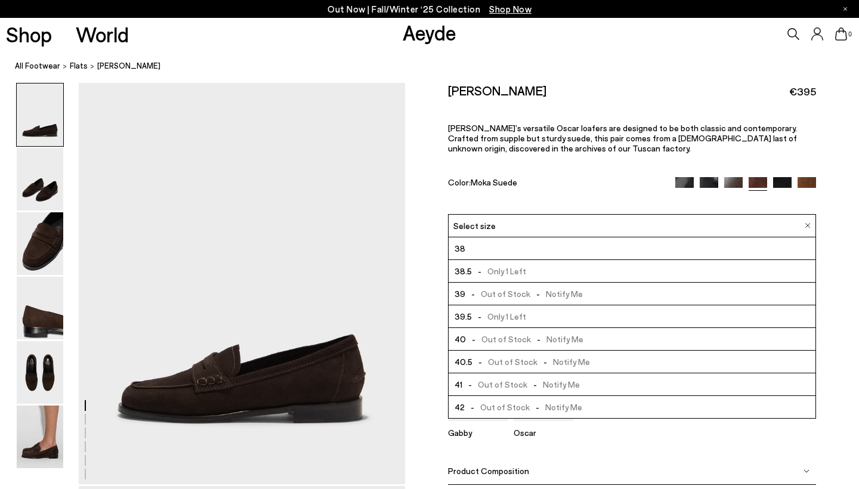
scroll to position [68, 0]
click at [776, 179] on img at bounding box center [782, 185] width 18 height 18
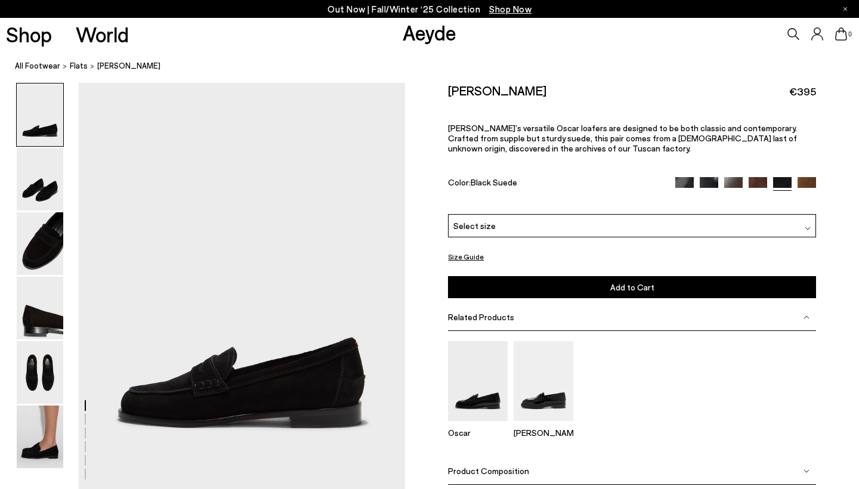
click at [627, 227] on div "Select size" at bounding box center [632, 225] width 368 height 23
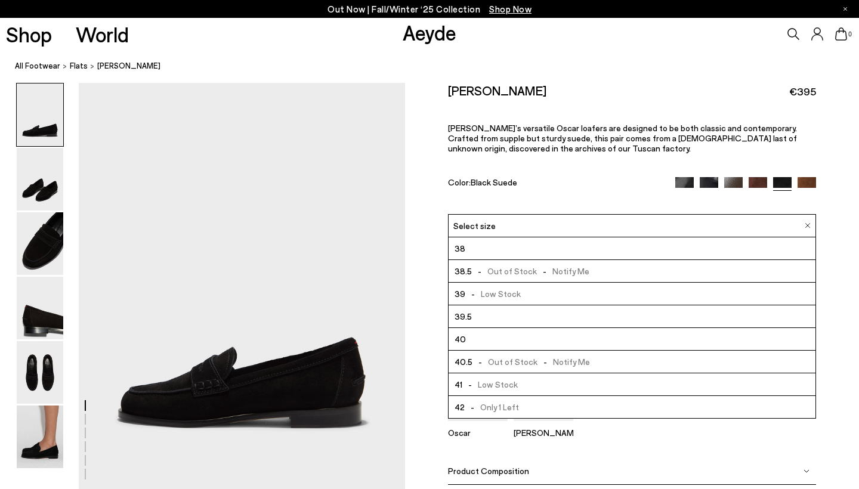
scroll to position [68, 0]
click at [478, 385] on span "- Low Stock" at bounding box center [489, 384] width 55 height 15
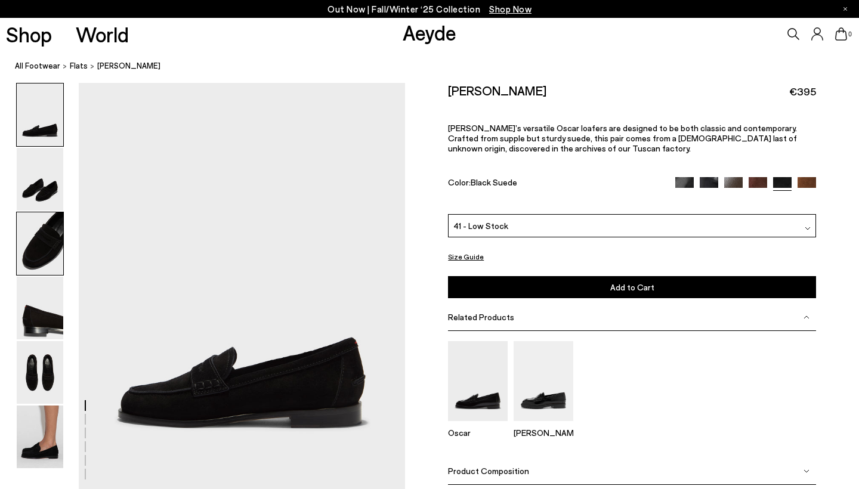
click at [44, 244] on img at bounding box center [40, 243] width 47 height 63
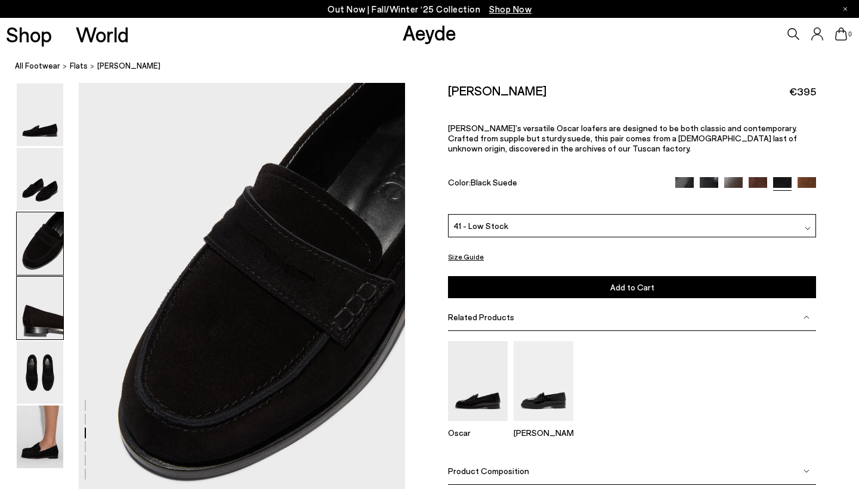
click at [45, 308] on img at bounding box center [40, 308] width 47 height 63
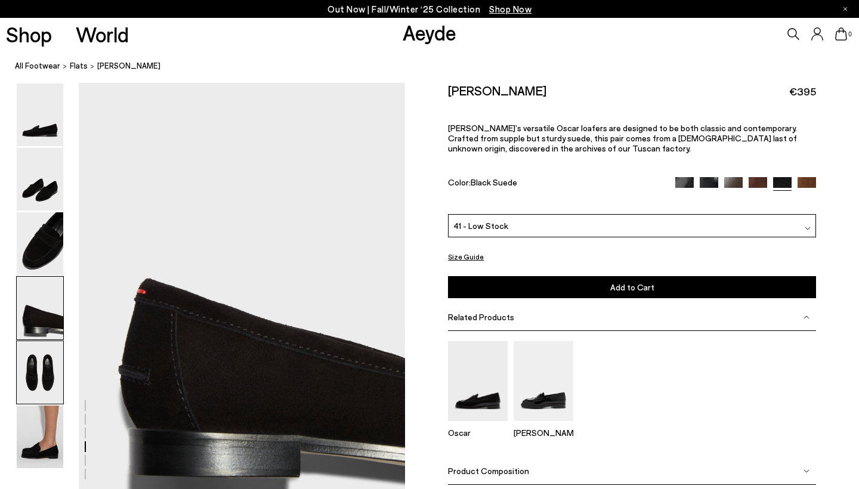
click at [47, 351] on img at bounding box center [40, 372] width 47 height 63
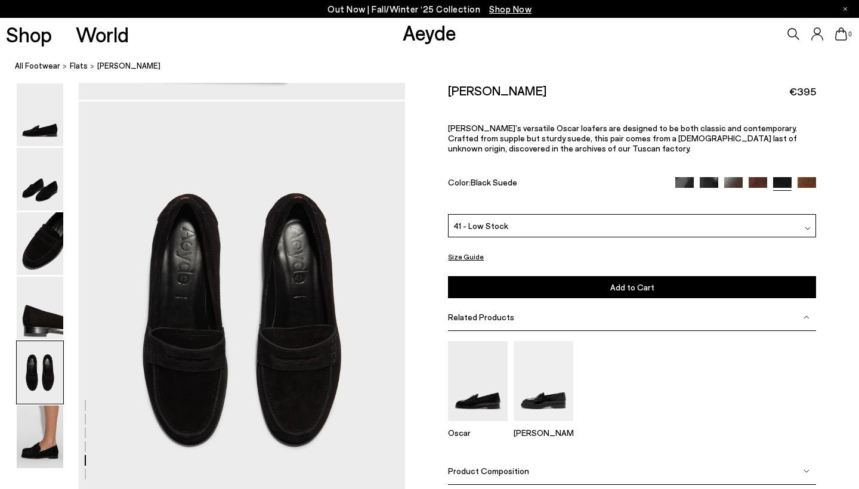
scroll to position [1719, 0]
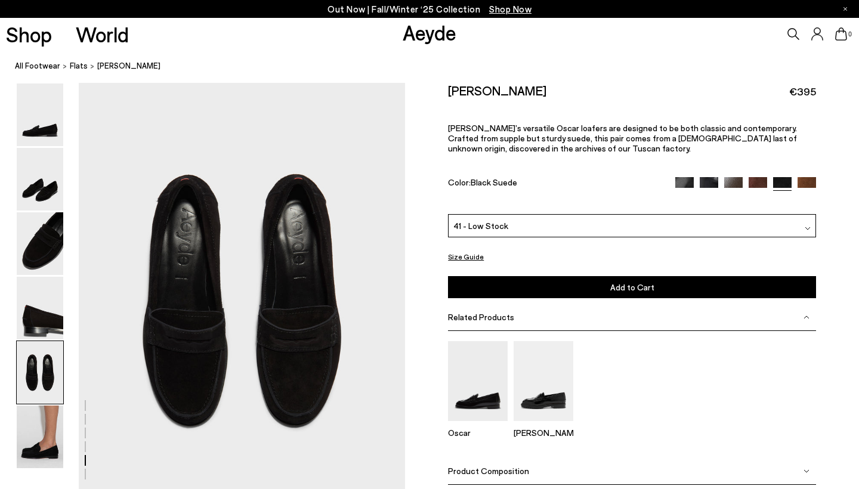
click at [804, 185] on img at bounding box center [806, 185] width 18 height 18
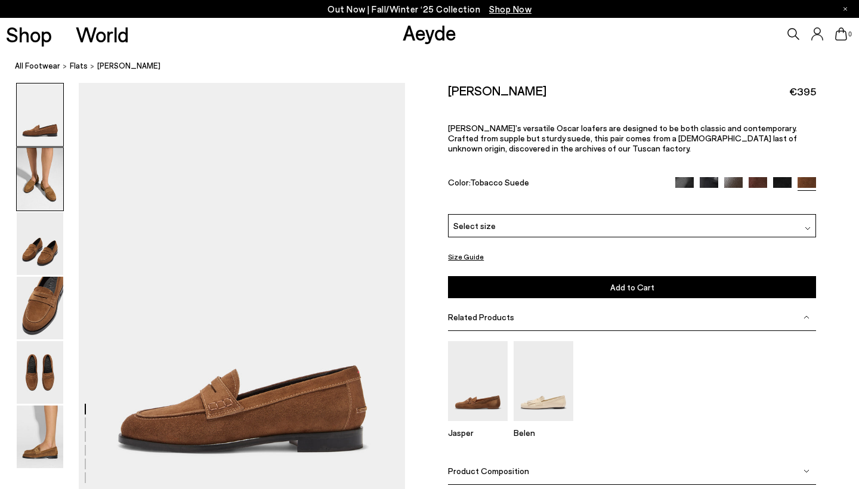
click at [44, 197] on img at bounding box center [40, 179] width 47 height 63
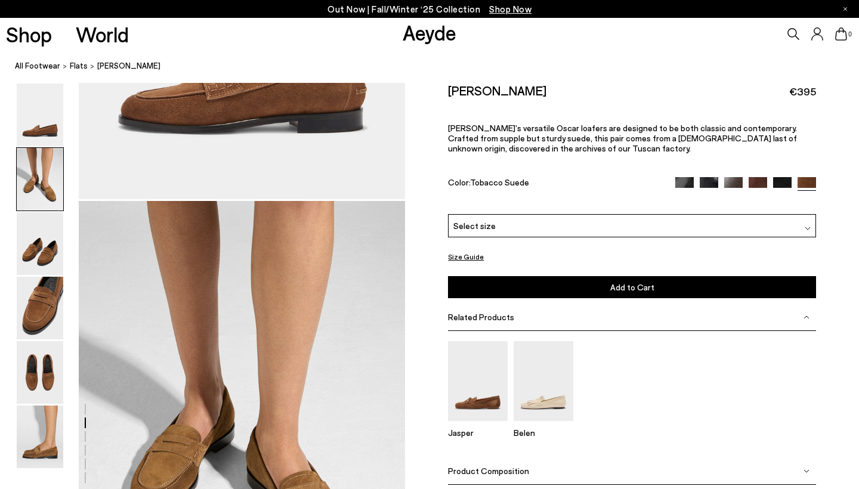
scroll to position [437, 0]
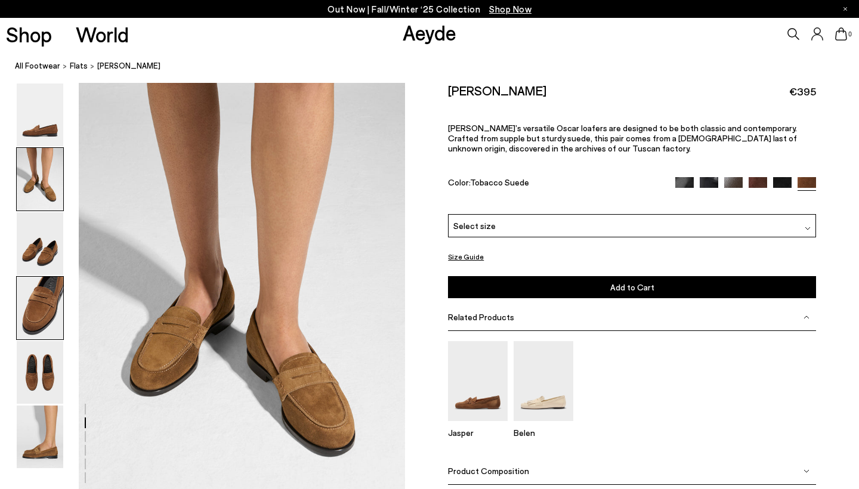
click at [46, 279] on img at bounding box center [40, 308] width 47 height 63
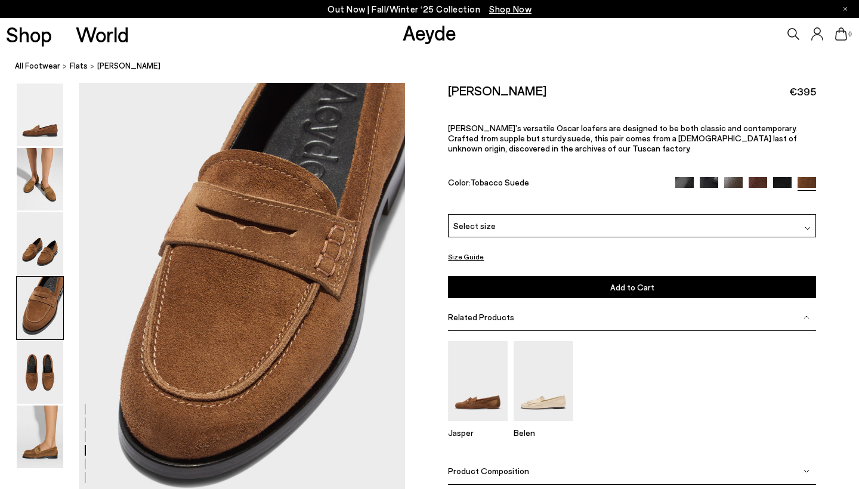
click at [502, 233] on div "Select size" at bounding box center [632, 225] width 368 height 23
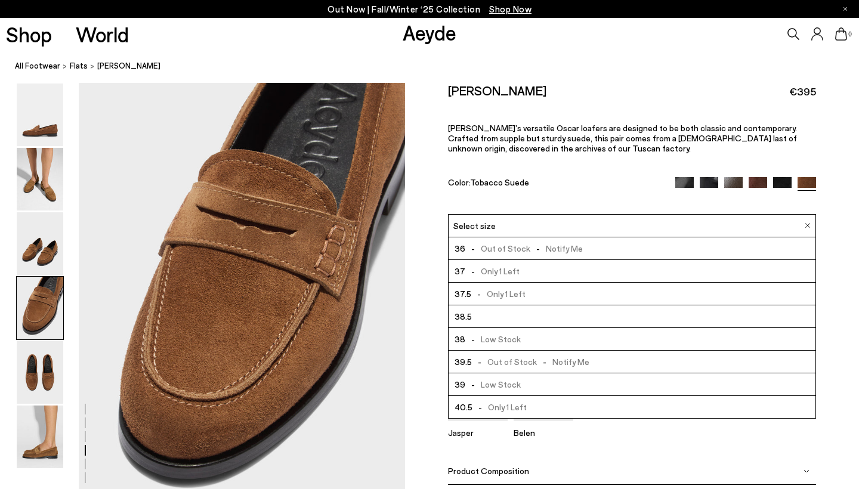
scroll to position [0, 0]
click at [759, 184] on img at bounding box center [757, 185] width 18 height 18
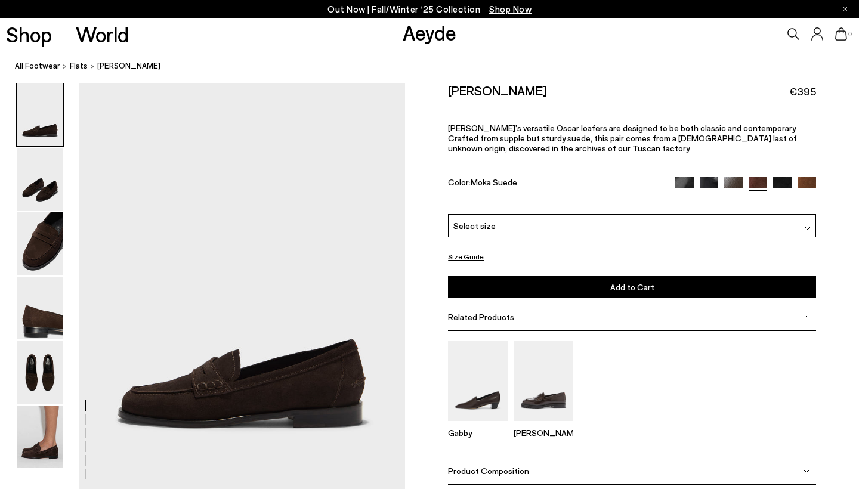
click at [621, 220] on div "Select size" at bounding box center [632, 225] width 368 height 23
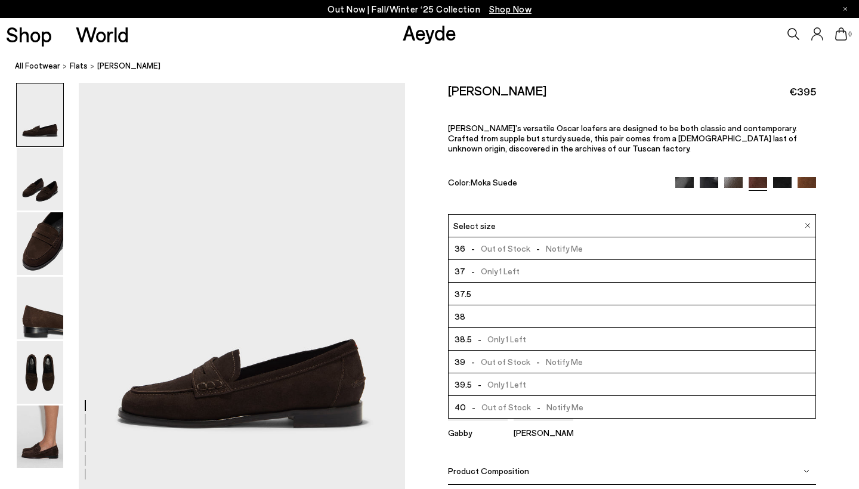
click at [422, 274] on div "Size Guide Shoes Belt Our shoes come in European sizing. The easiest way to mea…" at bounding box center [632, 304] width 454 height 443
